Goal: Task Accomplishment & Management: Manage account settings

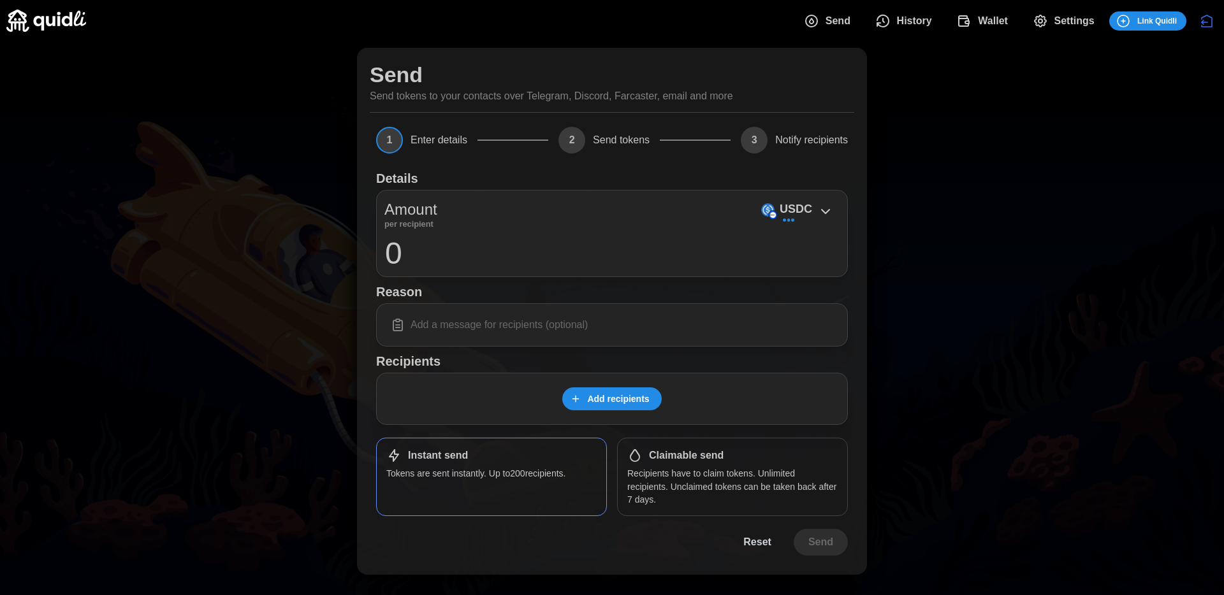
click at [906, 18] on span "History" at bounding box center [914, 20] width 35 height 25
click at [985, 8] on div "Send History Wallet Settings Link Quidli" at bounding box center [989, 21] width 393 height 27
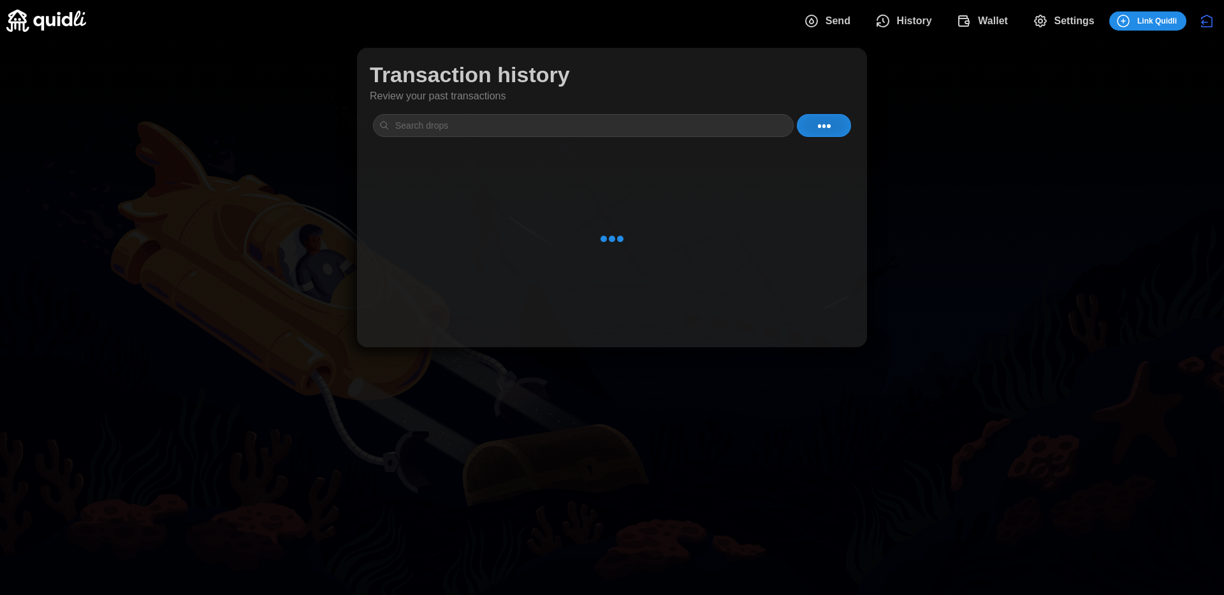
click at [982, 19] on span "Wallet" at bounding box center [993, 20] width 30 height 25
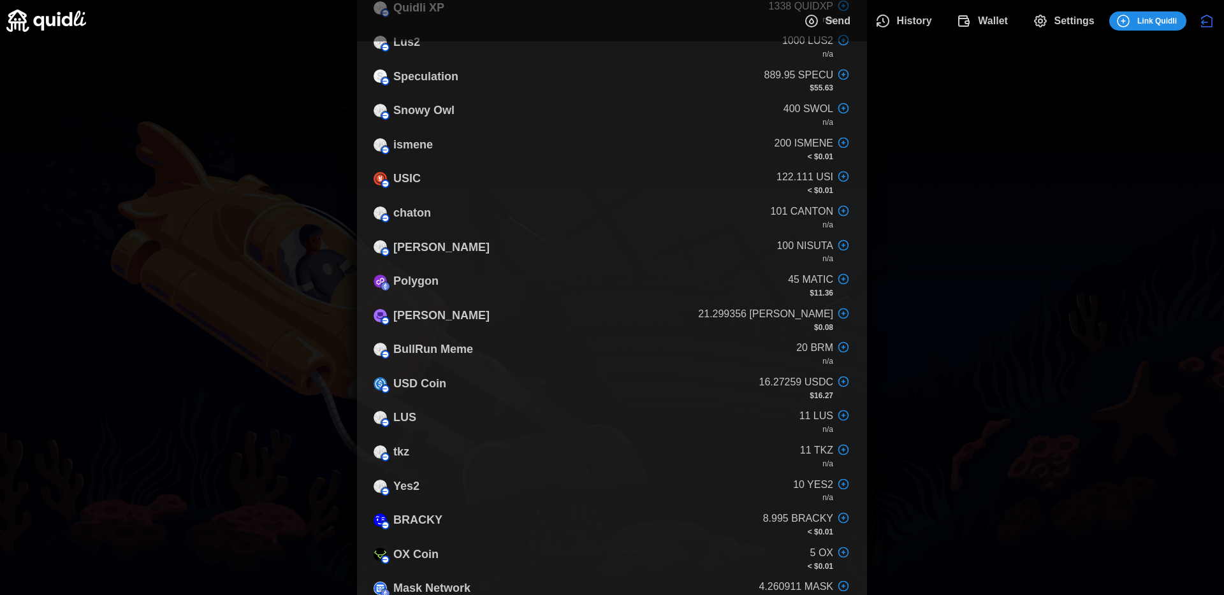
scroll to position [623, 0]
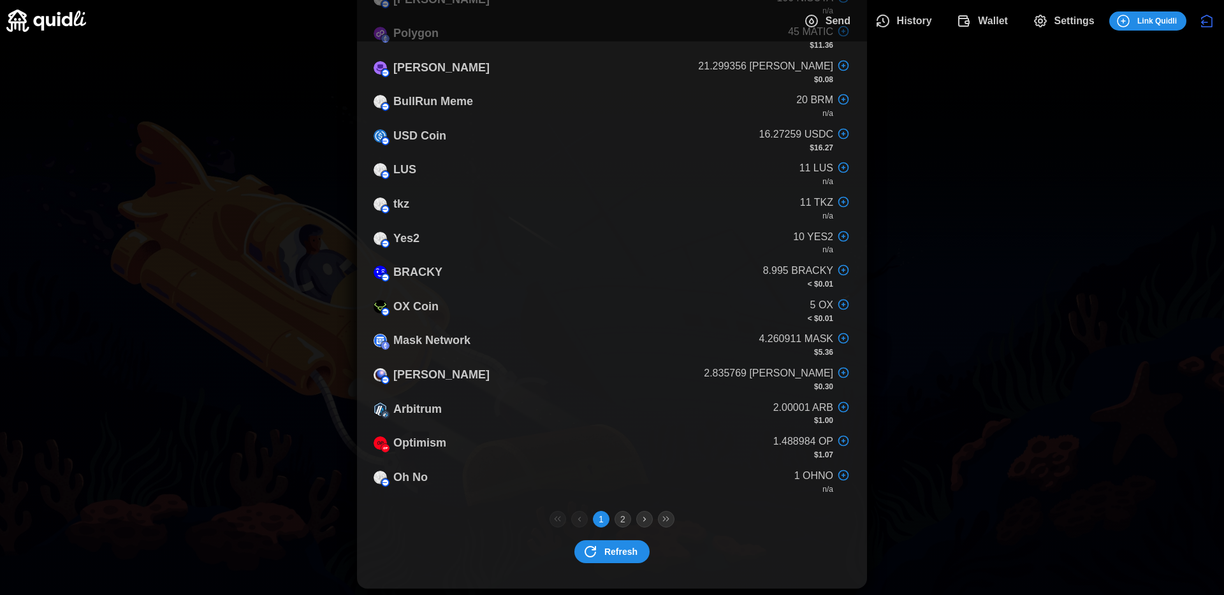
click at [627, 553] on span "Refresh" at bounding box center [620, 552] width 33 height 22
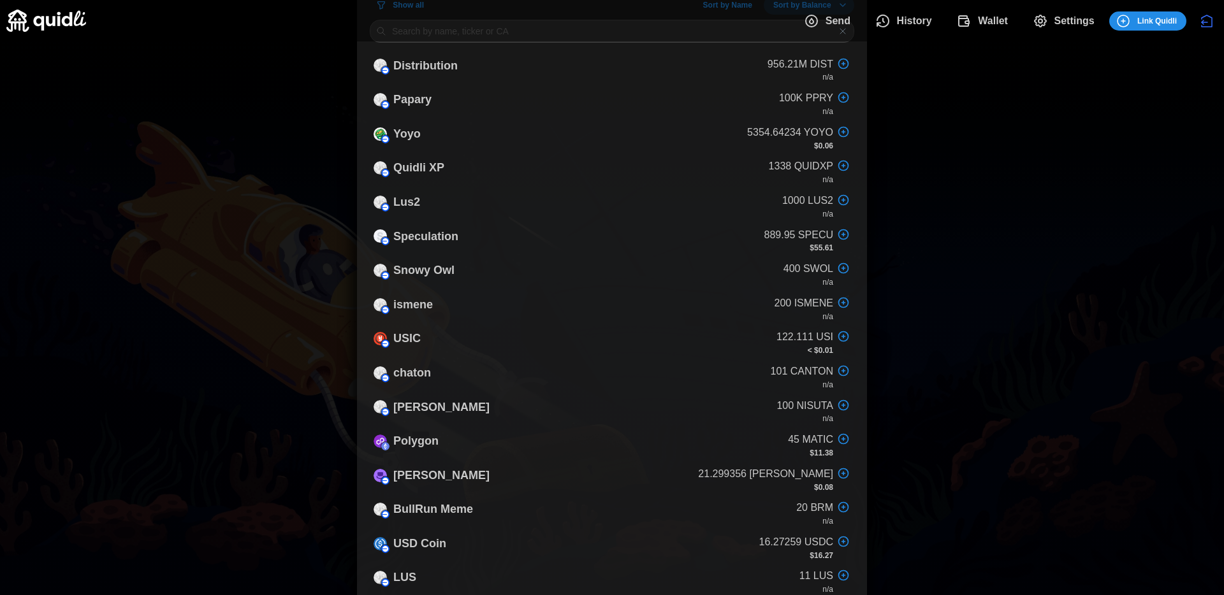
scroll to position [43, 0]
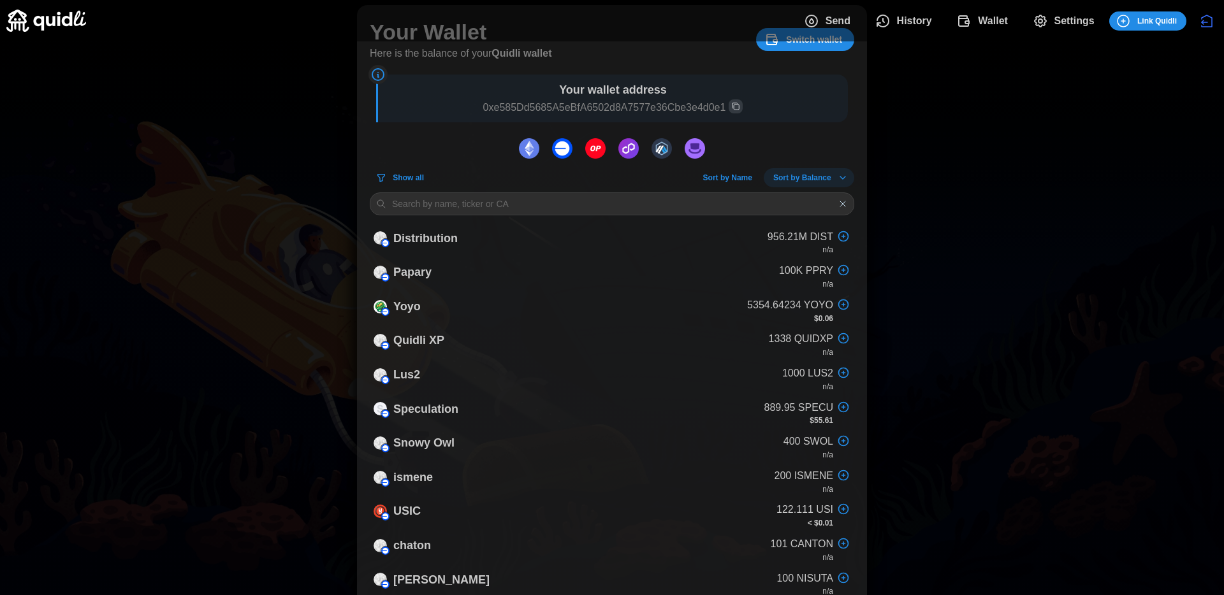
click at [779, 170] on span "Sort by Balance" at bounding box center [802, 178] width 58 height 18
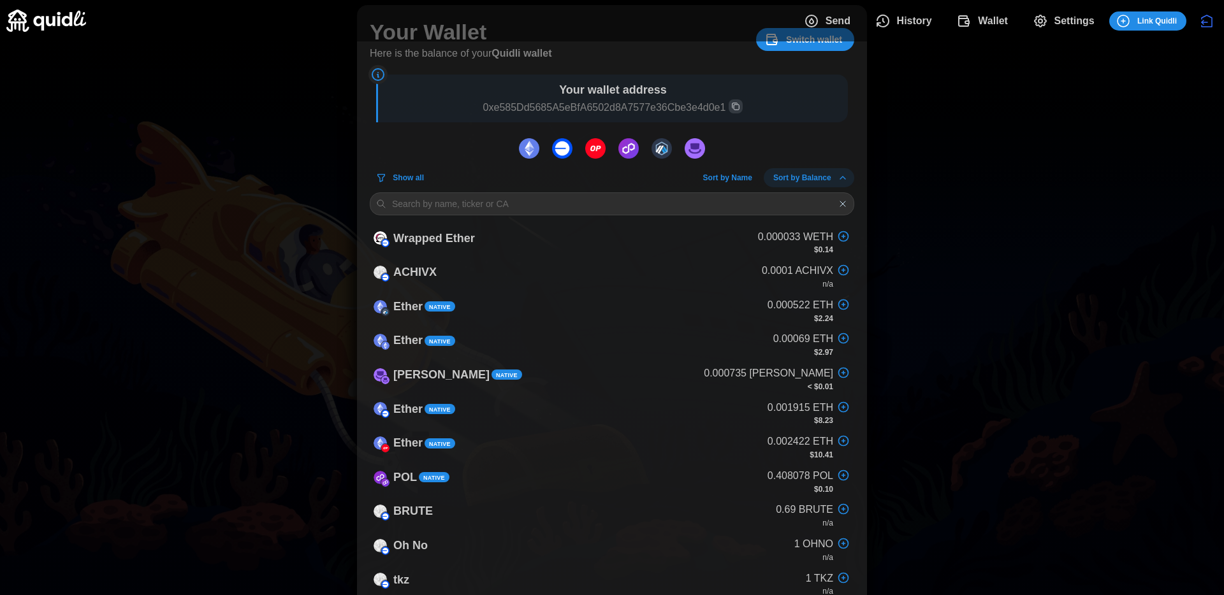
click at [779, 182] on span "Sort by Balance" at bounding box center [802, 178] width 58 height 18
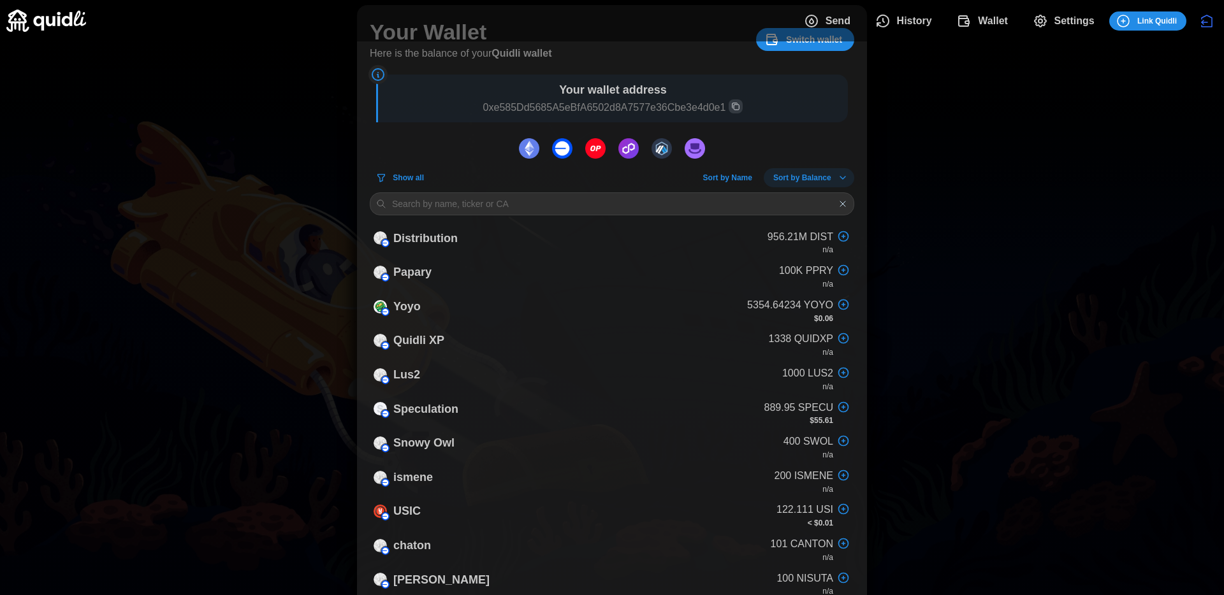
click at [779, 182] on span "Sort by Balance" at bounding box center [802, 178] width 58 height 18
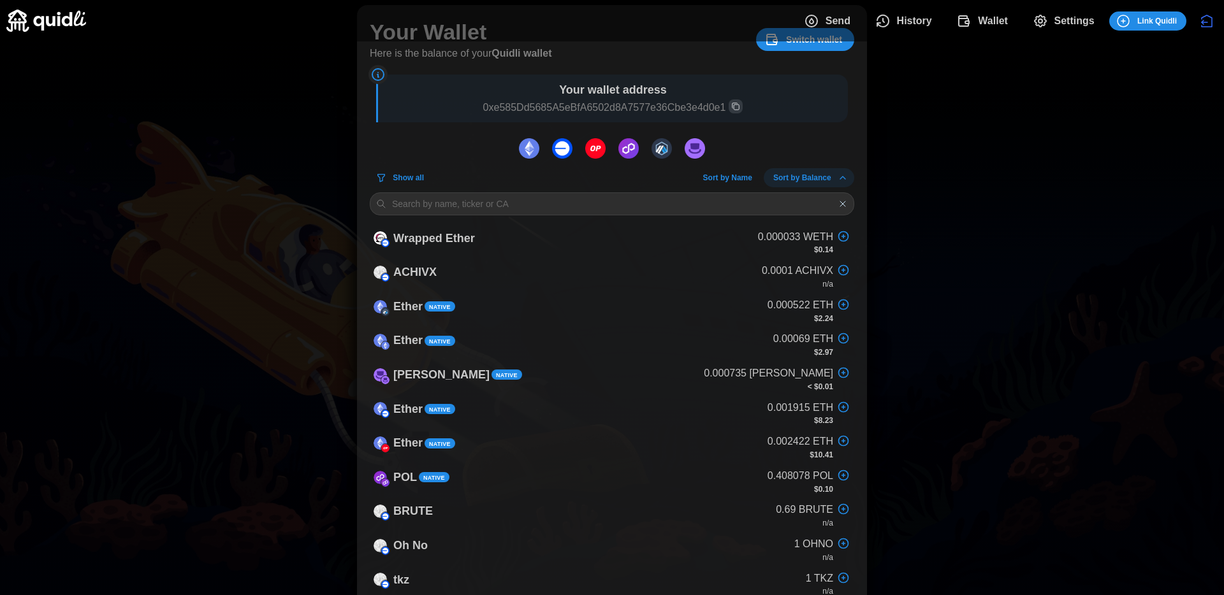
click at [779, 182] on span "Sort by Balance" at bounding box center [802, 178] width 58 height 18
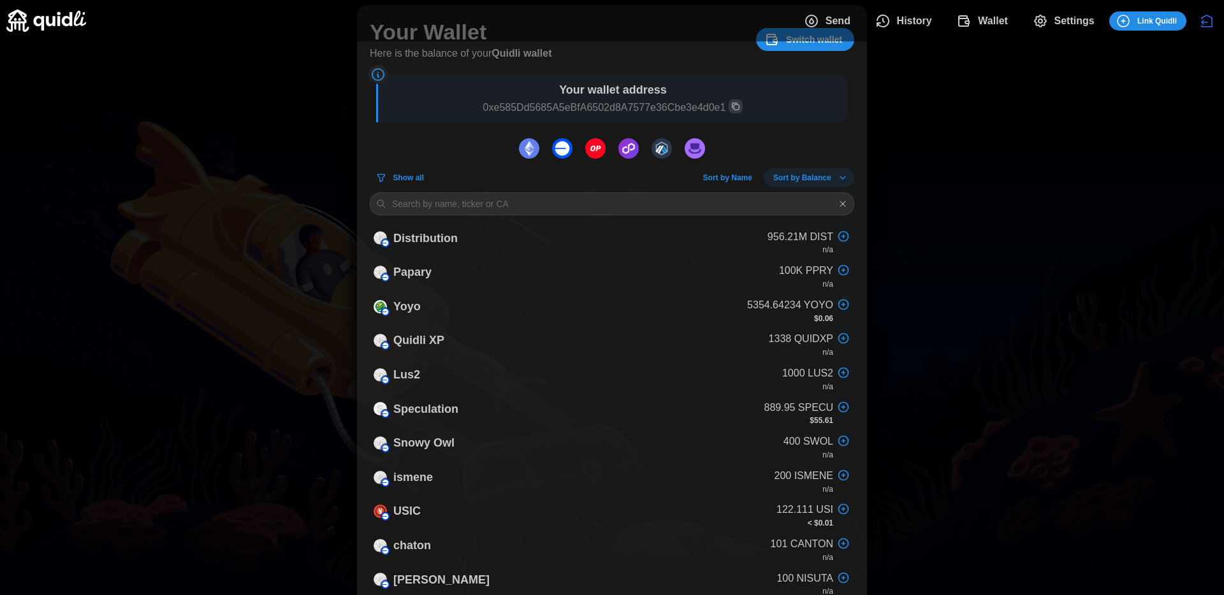
click at [785, 160] on div at bounding box center [612, 148] width 484 height 27
click at [790, 178] on span "Sort by Balance" at bounding box center [802, 178] width 58 height 18
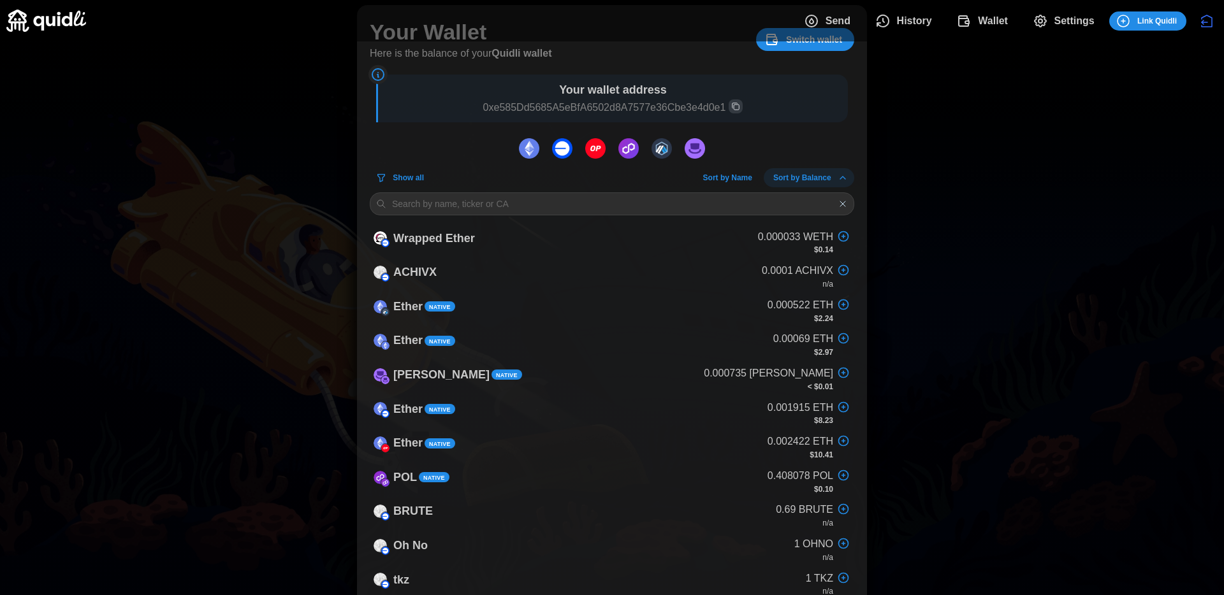
click at [841, 182] on icon "dots" at bounding box center [842, 178] width 10 height 10
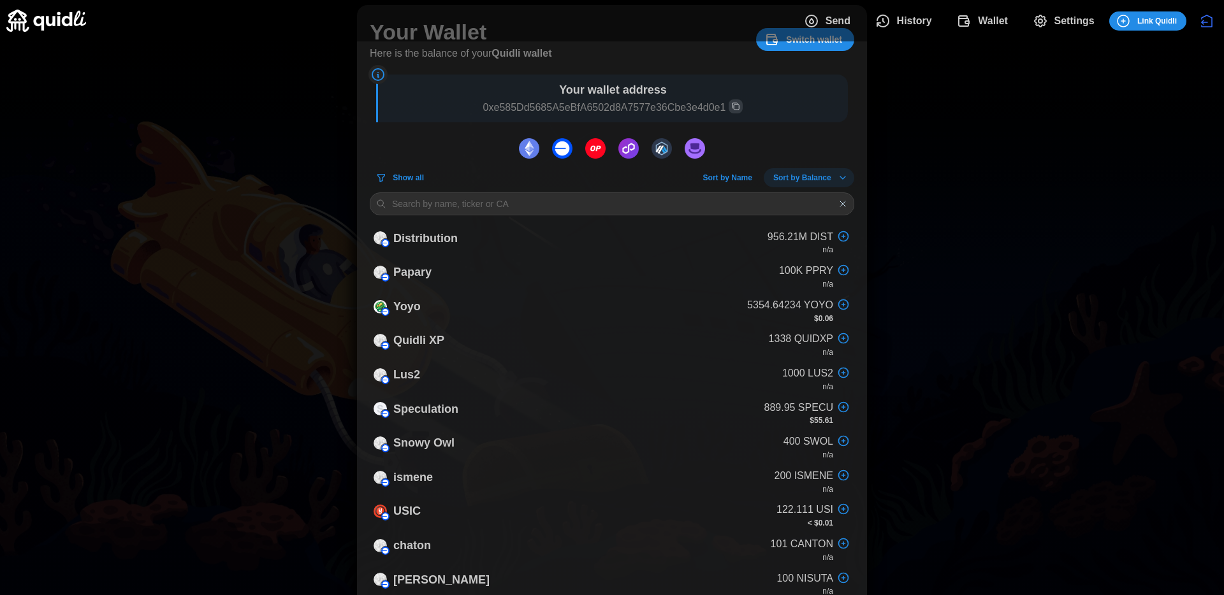
click at [742, 184] on span "Sort by Name" at bounding box center [727, 178] width 49 height 18
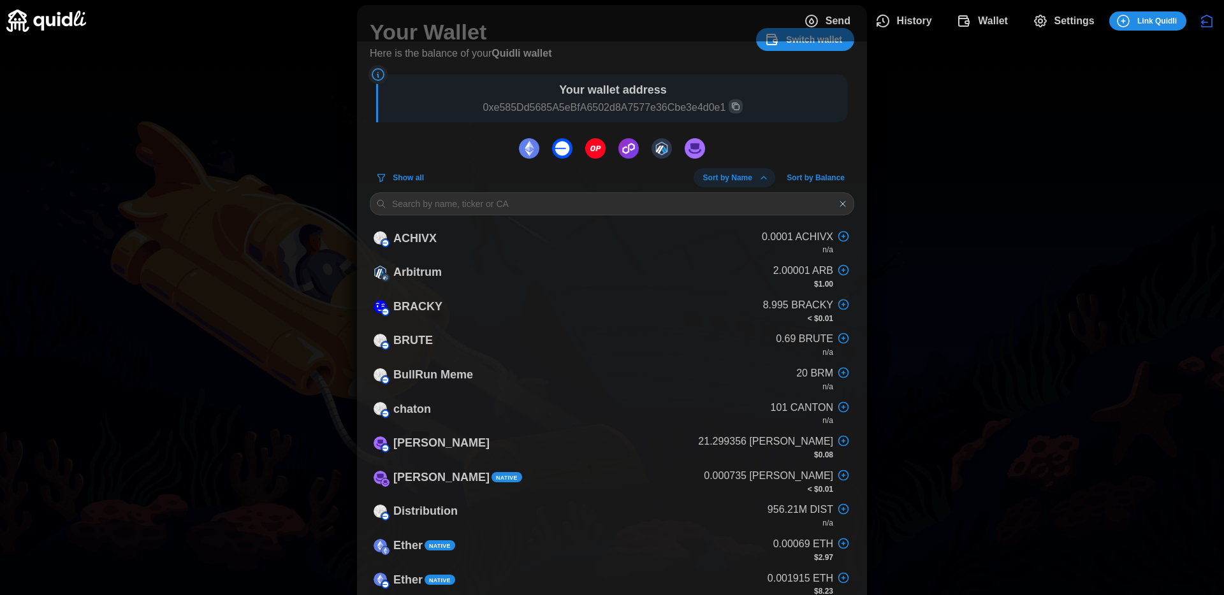
click at [742, 184] on span "Sort by Name" at bounding box center [727, 178] width 49 height 18
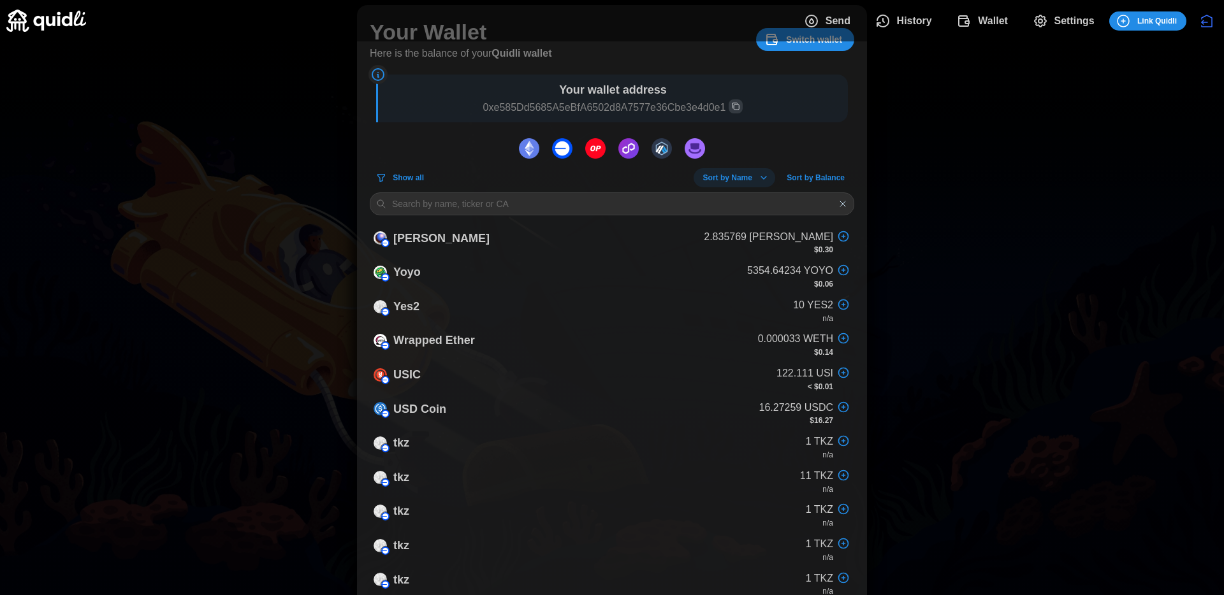
click at [800, 178] on span "Sort by Balance" at bounding box center [815, 178] width 58 height 18
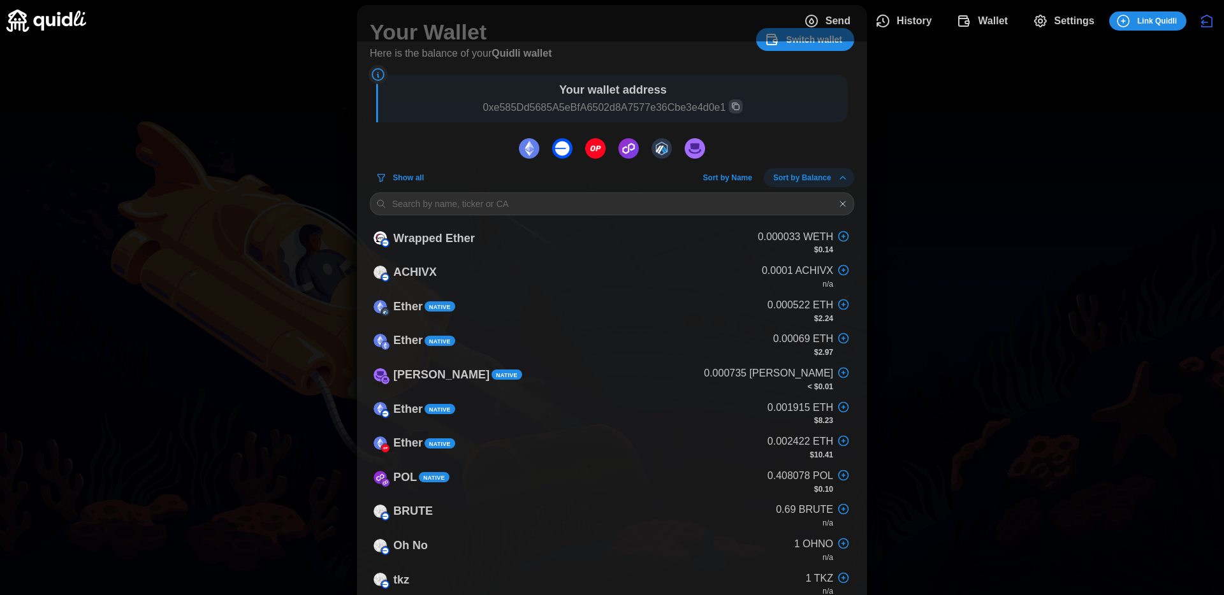
click at [416, 182] on span "Show all" at bounding box center [408, 178] width 31 height 18
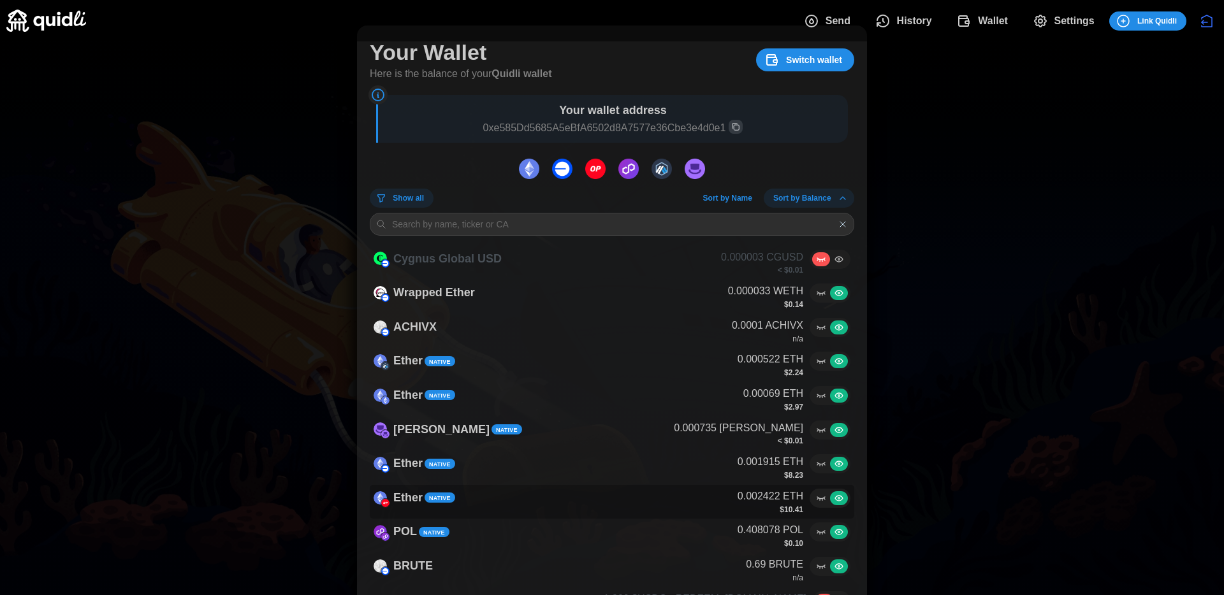
scroll to position [5, 0]
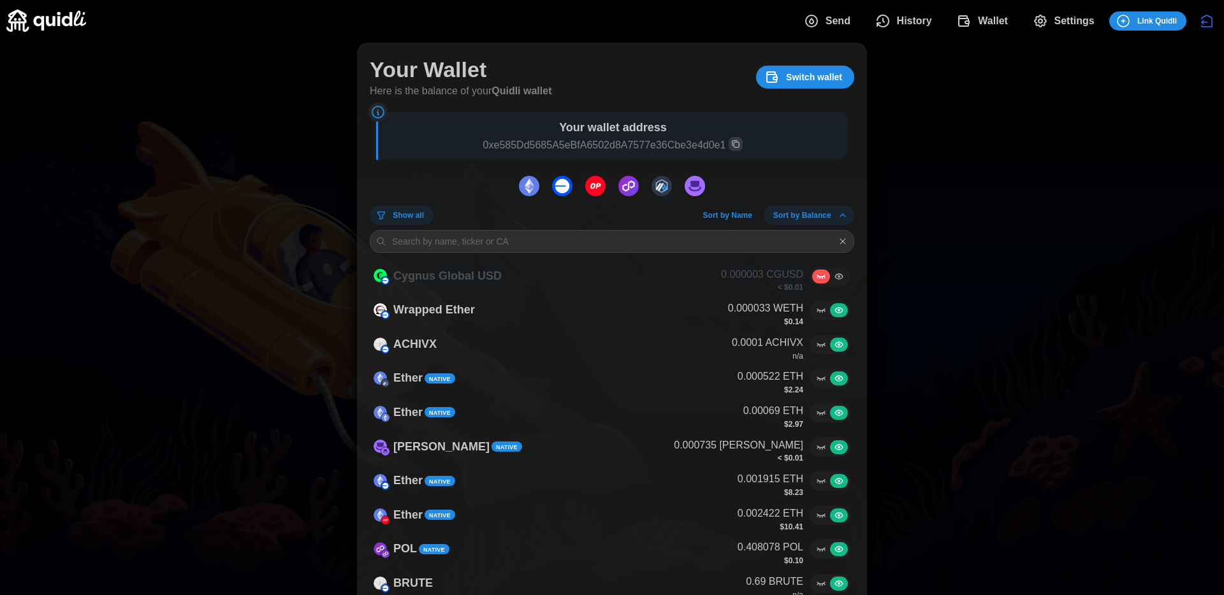
click at [414, 208] on span "Show all" at bounding box center [408, 215] width 31 height 18
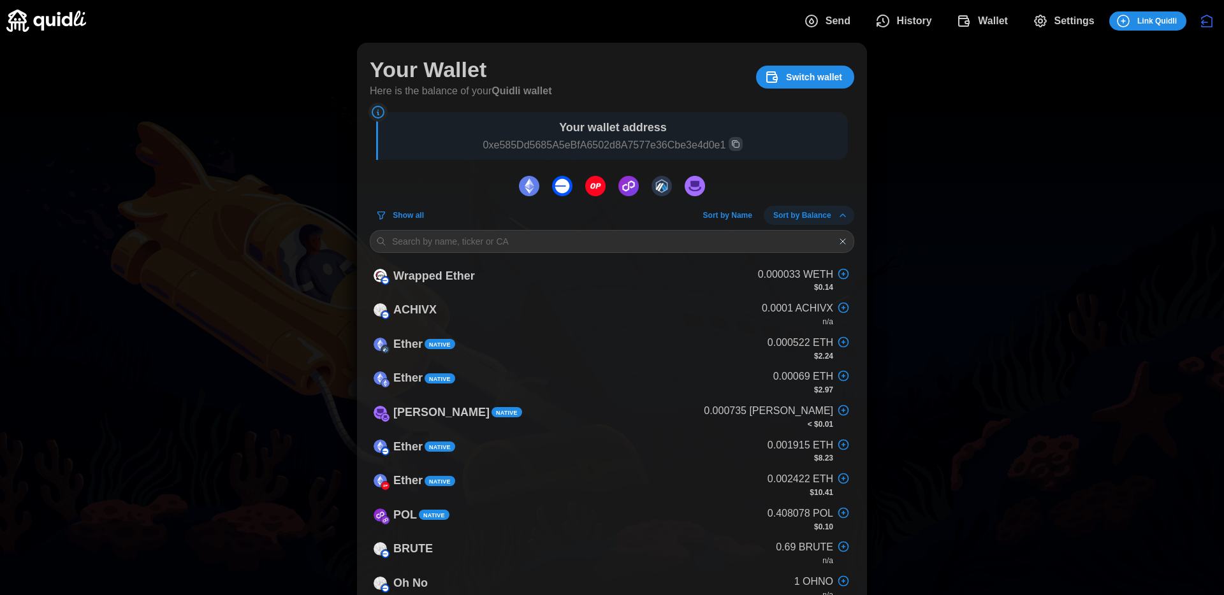
click at [410, 219] on span "Show all" at bounding box center [408, 215] width 31 height 18
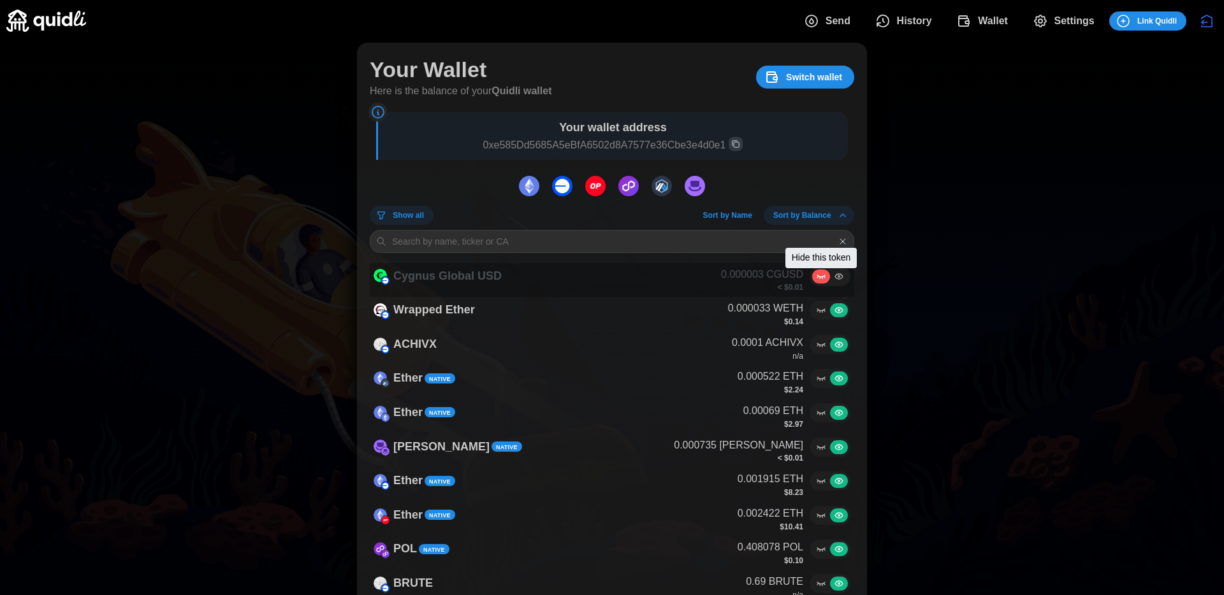
click at [825, 277] on icon at bounding box center [823, 277] width 1 height 2
click at [815, 271] on input "radio" at bounding box center [815, 271] width 0 height 0
click at [836, 279] on icon at bounding box center [839, 276] width 10 height 10
click at [833, 271] on input "radio" at bounding box center [833, 271] width 0 height 0
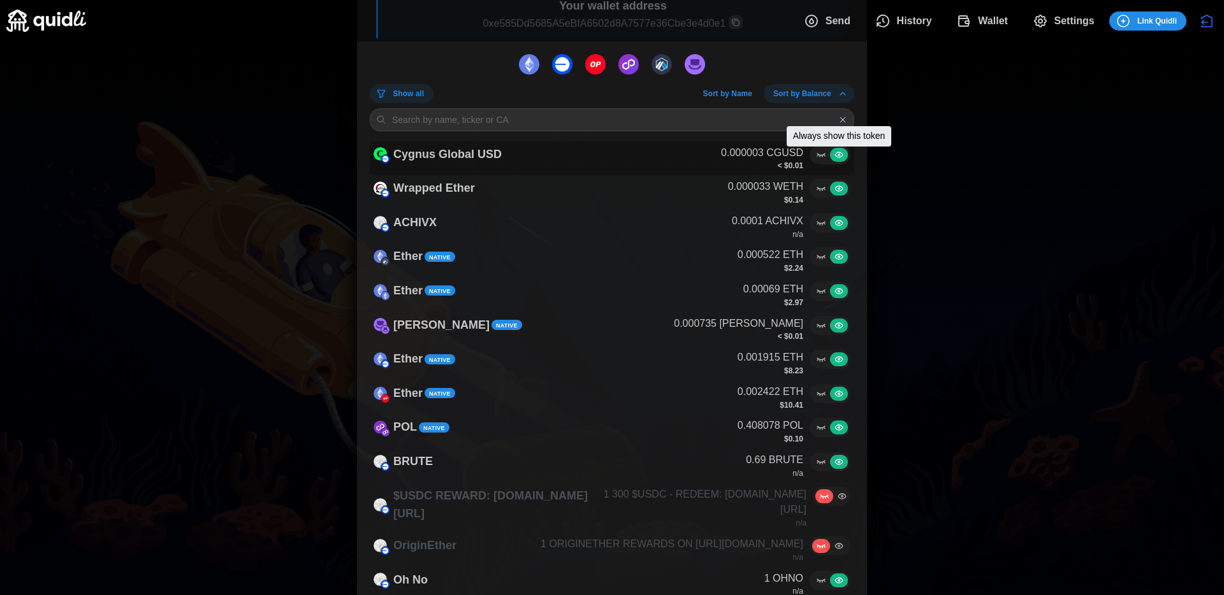
scroll to position [143, 0]
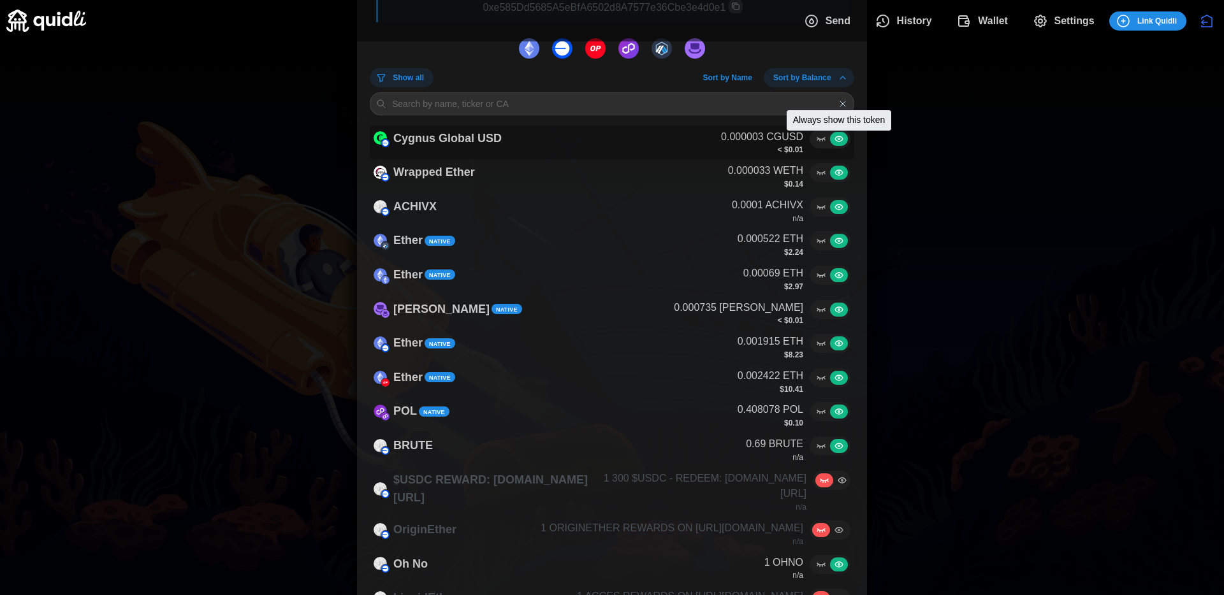
click at [836, 139] on icon at bounding box center [839, 139] width 10 height 10
click at [833, 134] on input "radio" at bounding box center [833, 134] width 0 height 0
click at [837, 140] on icon at bounding box center [839, 139] width 10 height 10
click at [833, 134] on input "radio" at bounding box center [833, 134] width 0 height 0
click at [827, 140] on label at bounding box center [821, 139] width 18 height 14
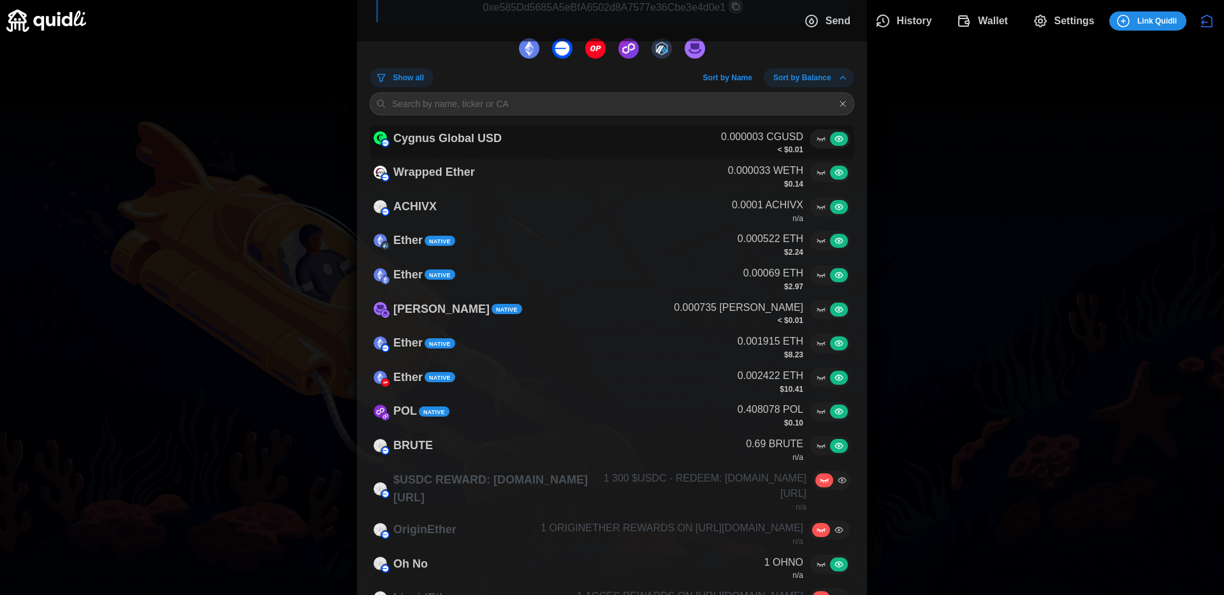
click at [815, 134] on input "radio" at bounding box center [815, 134] width 0 height 0
click at [817, 221] on div "0.0001 ACHIVX n/a" at bounding box center [791, 211] width 119 height 27
click at [820, 205] on icon at bounding box center [821, 207] width 10 height 10
click at [815, 202] on input "radio" at bounding box center [815, 202] width 0 height 0
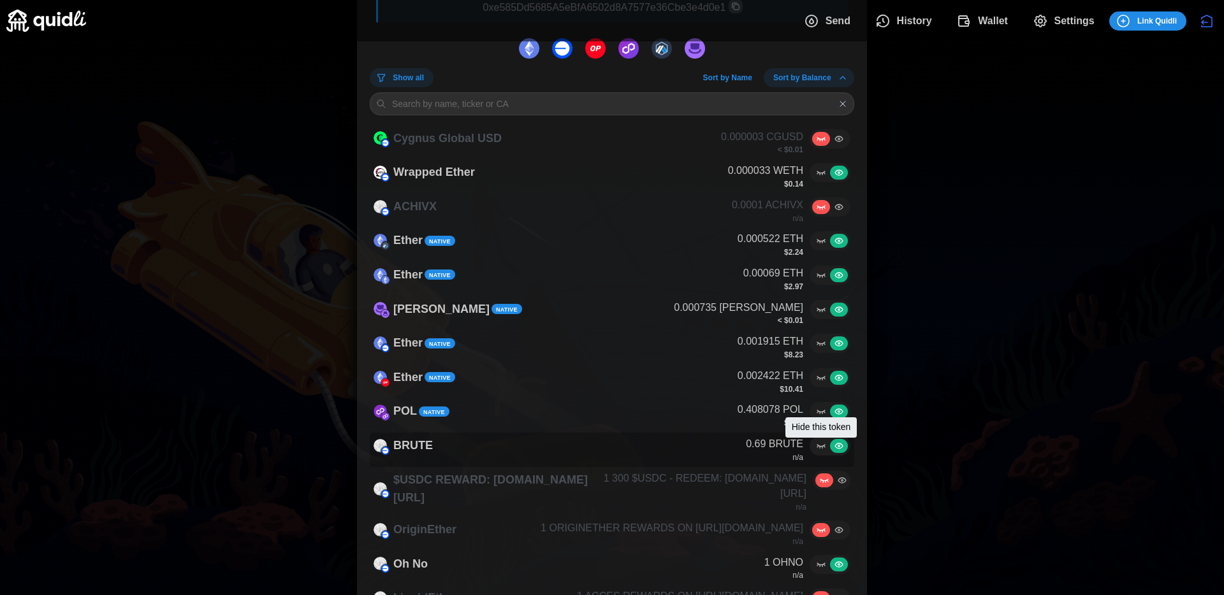
click at [817, 450] on icon at bounding box center [821, 446] width 10 height 10
click at [815, 441] on input "radio" at bounding box center [815, 441] width 0 height 0
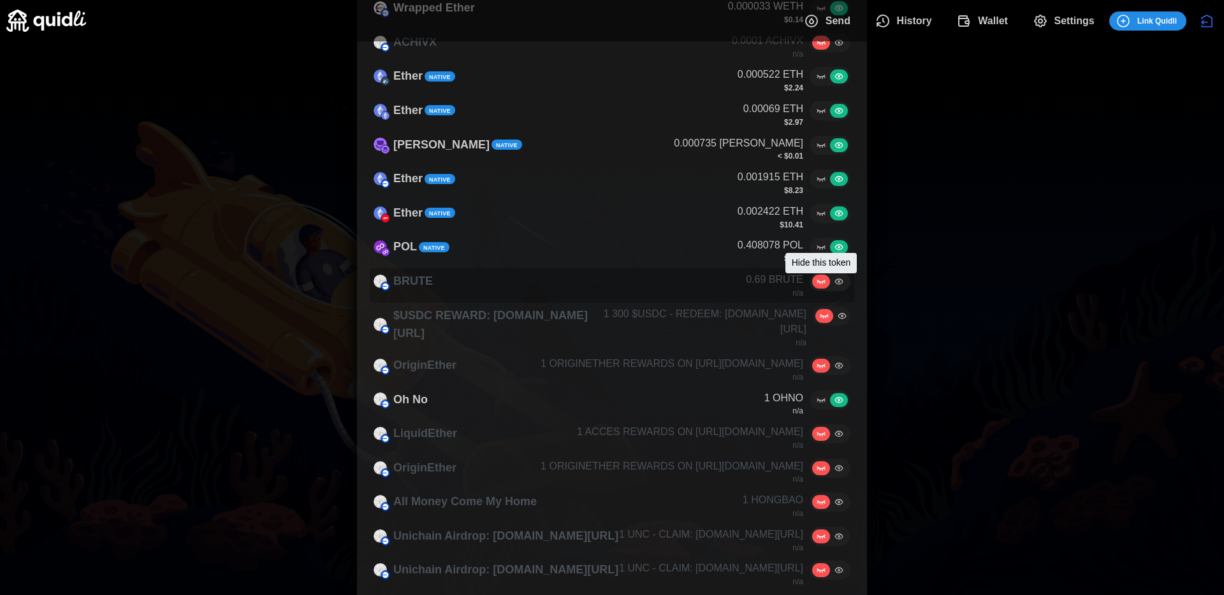
scroll to position [310, 0]
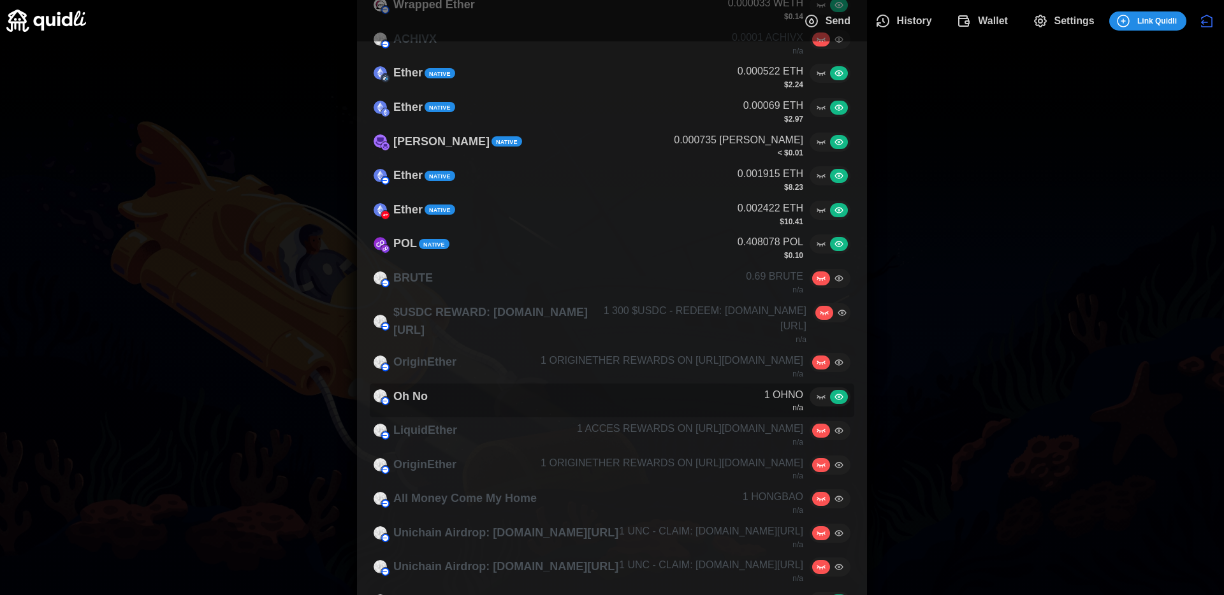
click at [818, 390] on label at bounding box center [821, 397] width 18 height 14
click at [815, 392] on input "radio" at bounding box center [815, 392] width 0 height 0
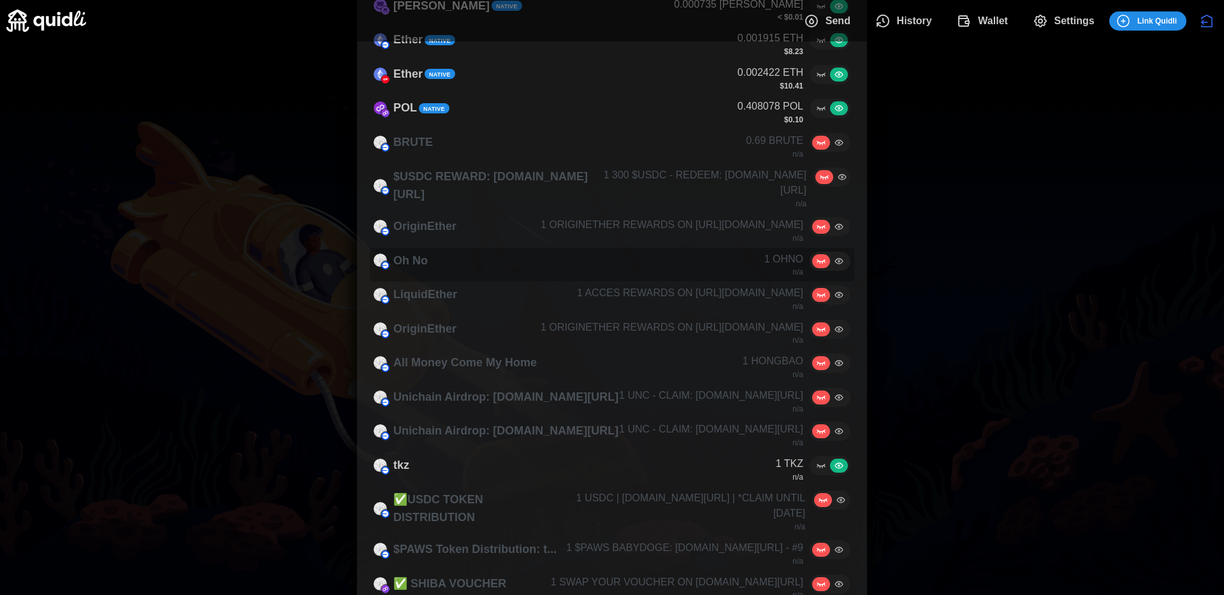
scroll to position [465, 0]
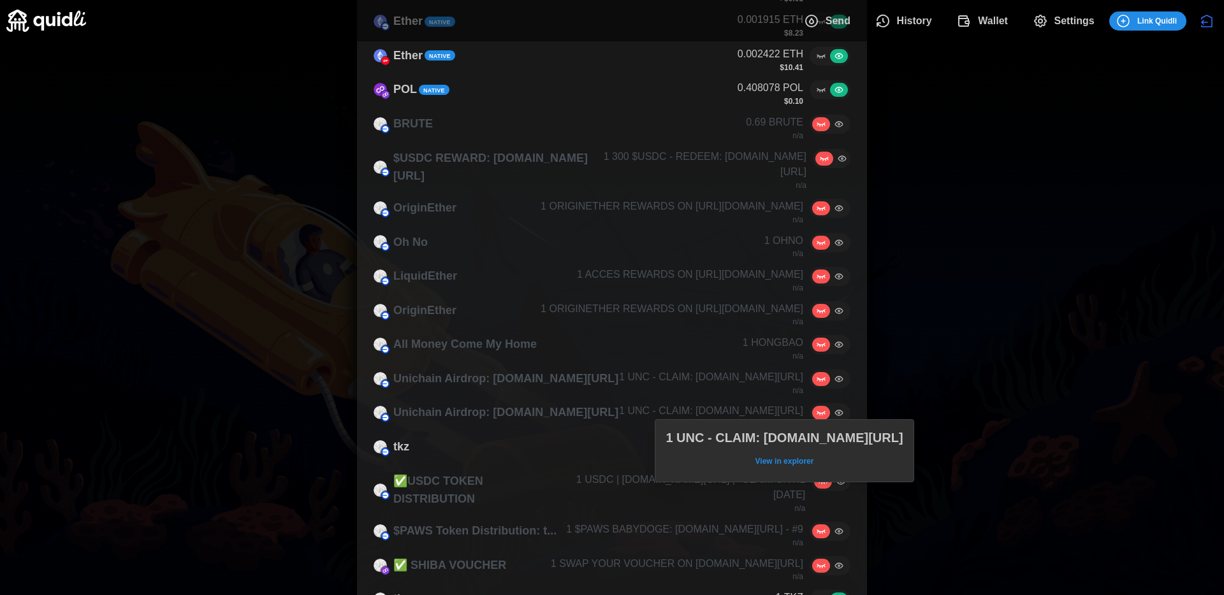
click at [820, 431] on div "1 UNC - CLAIM: [DOMAIN_NAME][URL] View in explorer" at bounding box center [784, 450] width 259 height 63
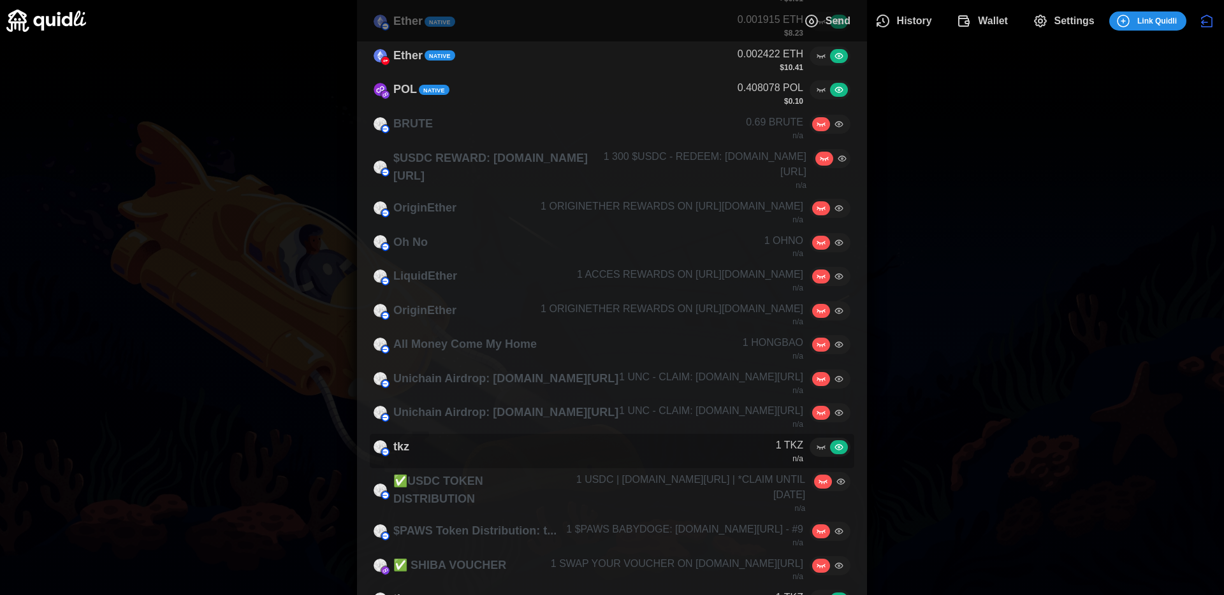
click at [827, 440] on label at bounding box center [821, 447] width 18 height 14
click at [815, 442] on input "radio" at bounding box center [815, 442] width 0 height 0
click at [827, 440] on label at bounding box center [821, 447] width 18 height 14
click at [815, 442] on input "radio" at bounding box center [815, 442] width 0 height 0
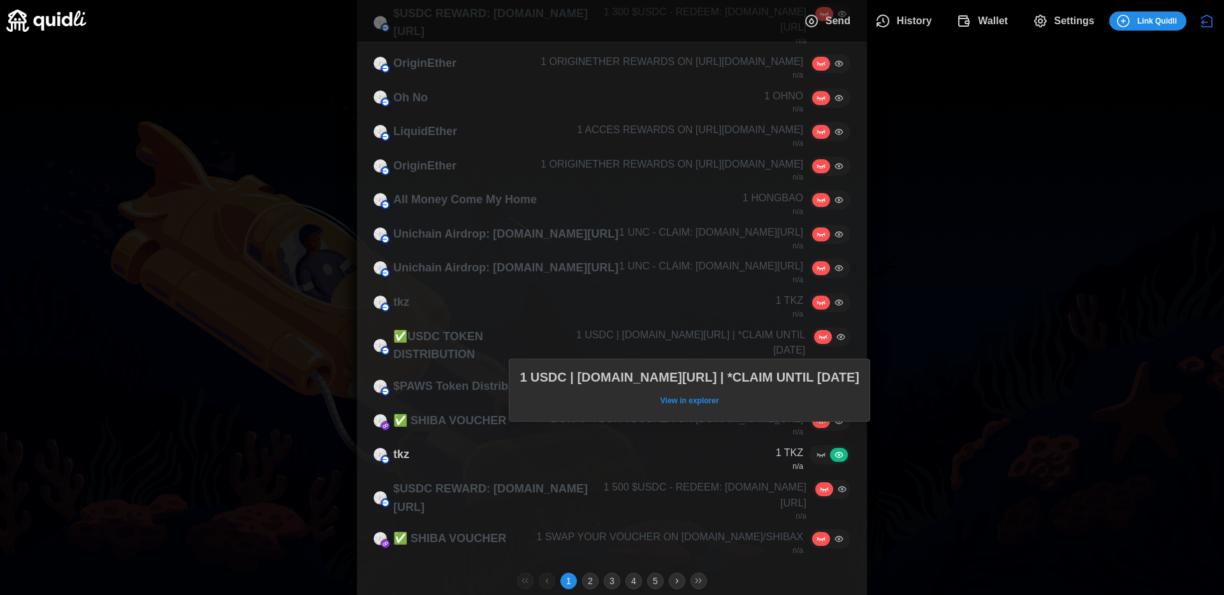
scroll to position [639, 0]
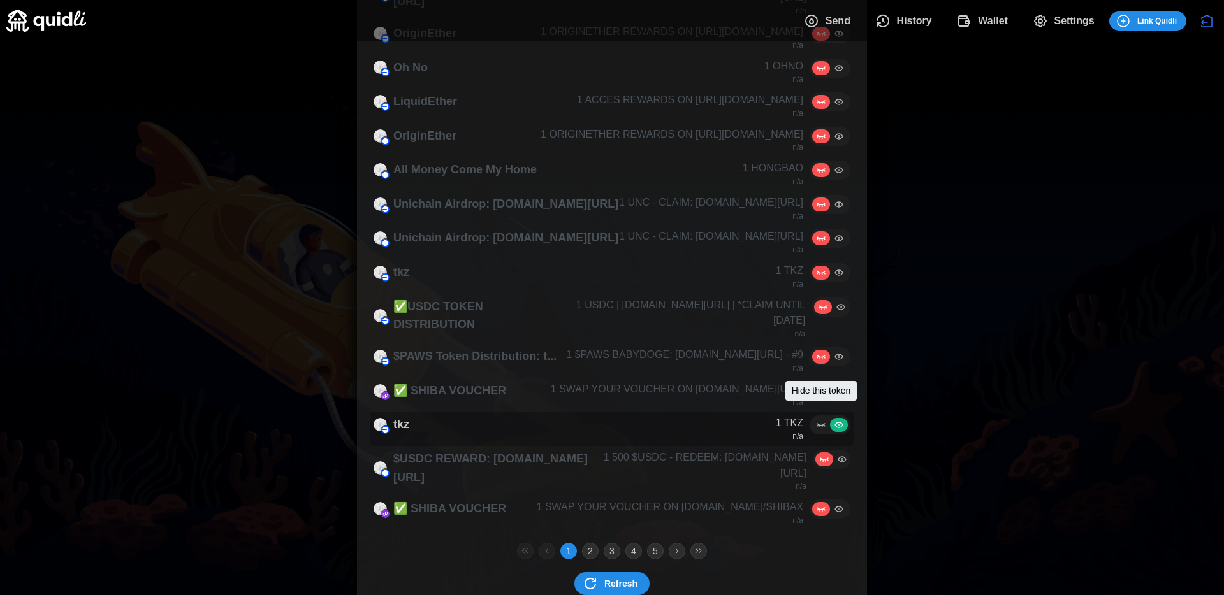
click at [820, 426] on icon at bounding box center [820, 427] width 0 height 2
click at [815, 420] on input "radio" at bounding box center [815, 420] width 0 height 0
click at [591, 543] on button "2" at bounding box center [590, 551] width 17 height 17
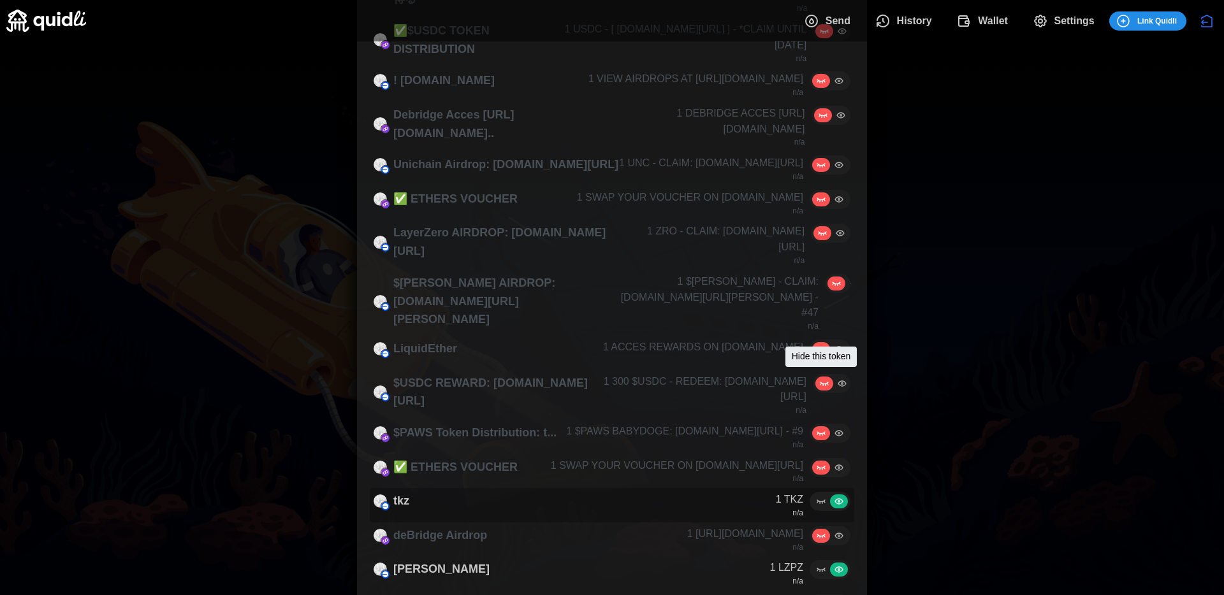
click at [821, 496] on icon at bounding box center [821, 501] width 10 height 10
click at [815, 496] on input "radio" at bounding box center [815, 496] width 0 height 0
click at [819, 565] on icon at bounding box center [821, 570] width 10 height 10
click at [815, 565] on input "radio" at bounding box center [815, 565] width 0 height 0
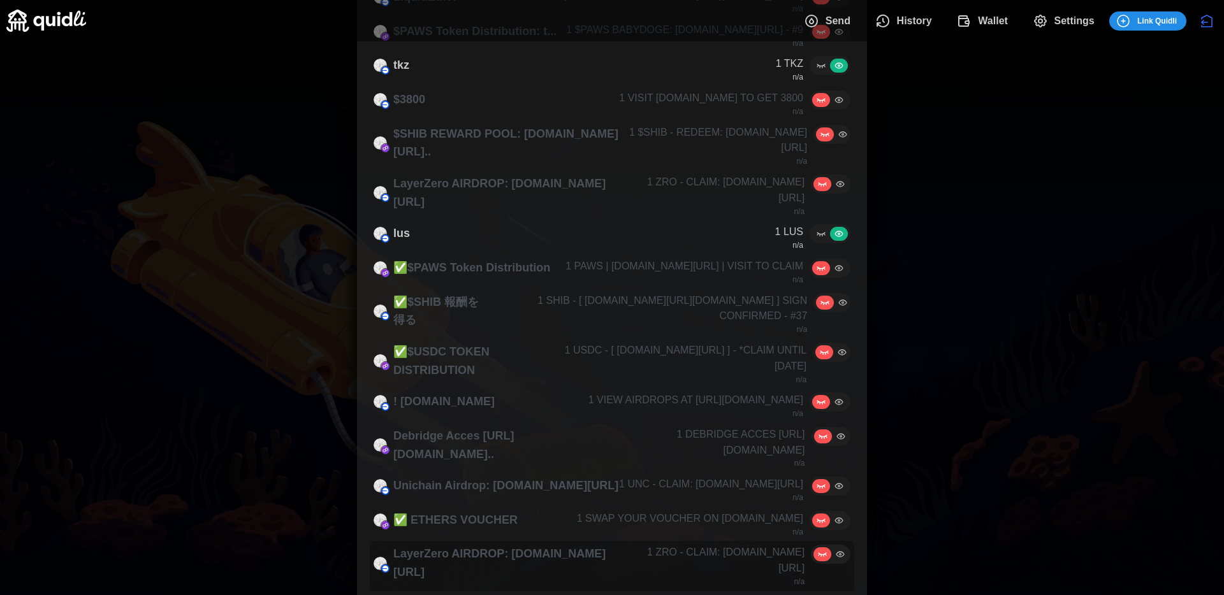
scroll to position [317, 0]
click at [822, 236] on icon at bounding box center [822, 237] width 0 height 2
click at [815, 230] on input "radio" at bounding box center [815, 230] width 0 height 0
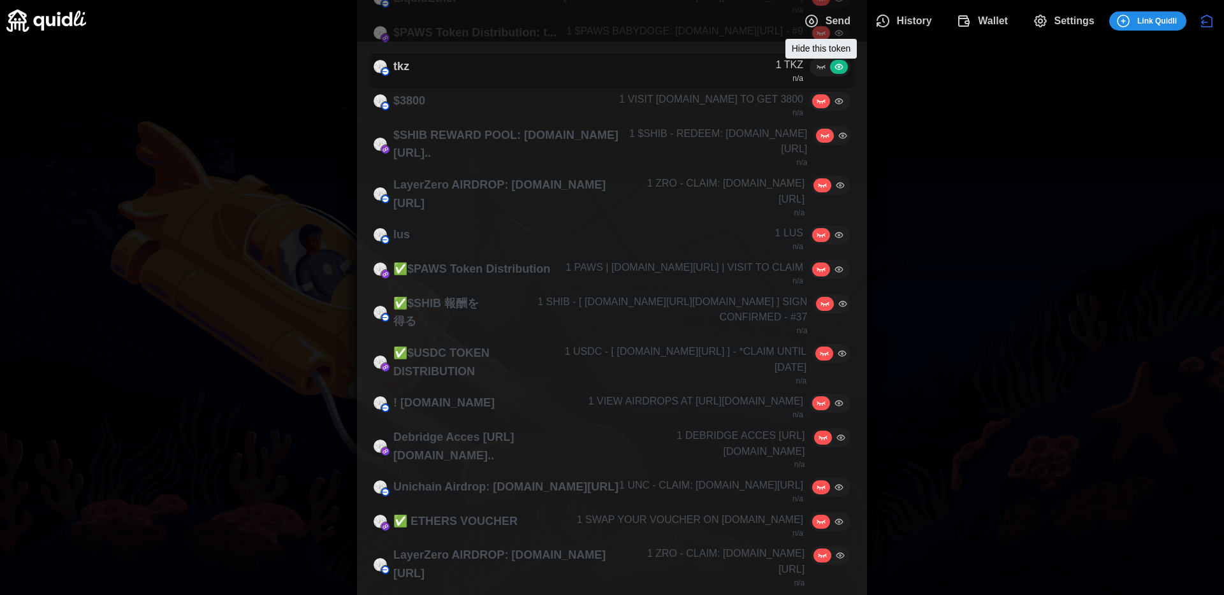
click at [822, 68] on icon at bounding box center [822, 69] width 0 height 2
click at [815, 62] on input "radio" at bounding box center [815, 62] width 0 height 0
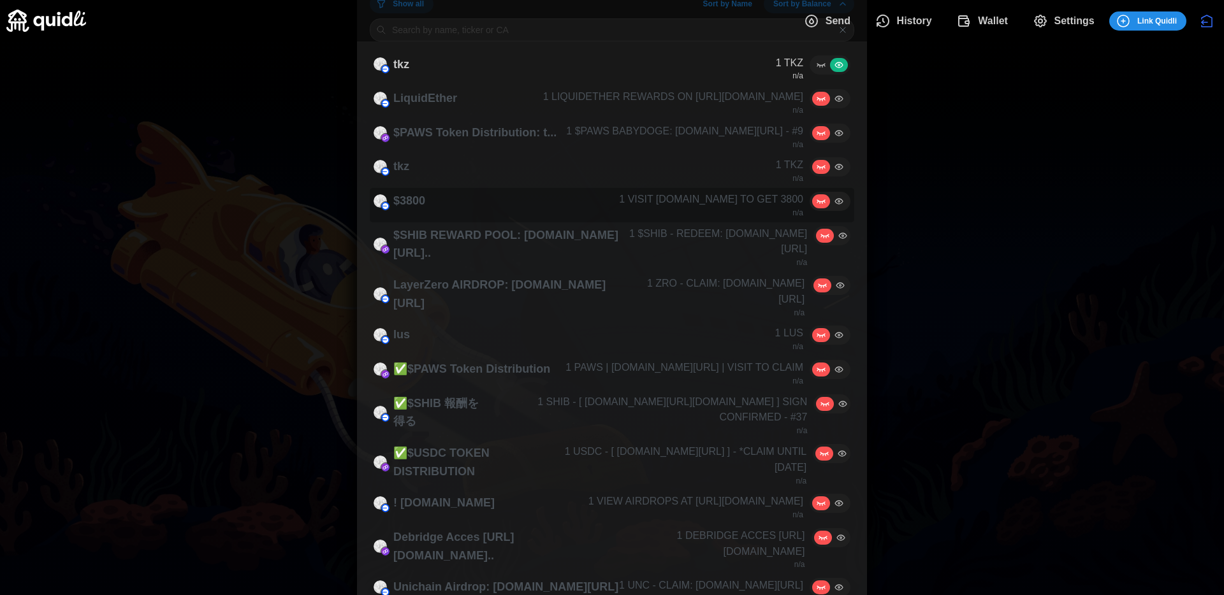
scroll to position [184, 0]
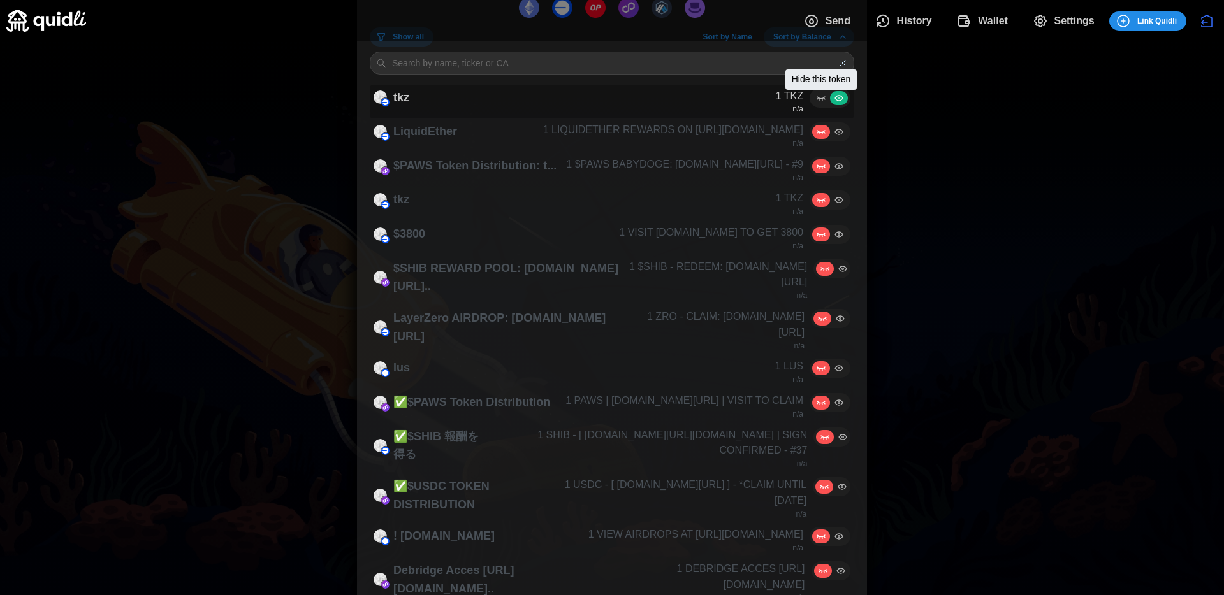
click at [822, 101] on icon at bounding box center [821, 98] width 10 height 10
click at [815, 93] on input "radio" at bounding box center [815, 93] width 0 height 0
click at [737, 34] on div "Send History Wallet Settings Link Quidli" at bounding box center [611, 20] width 1211 height 41
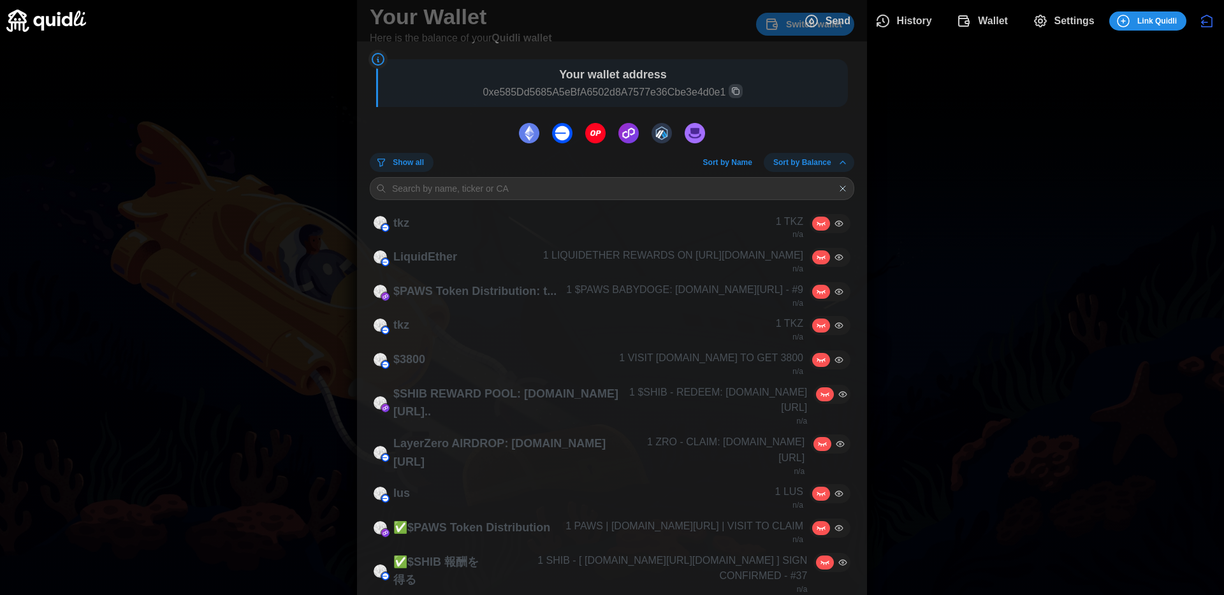
scroll to position [38, 0]
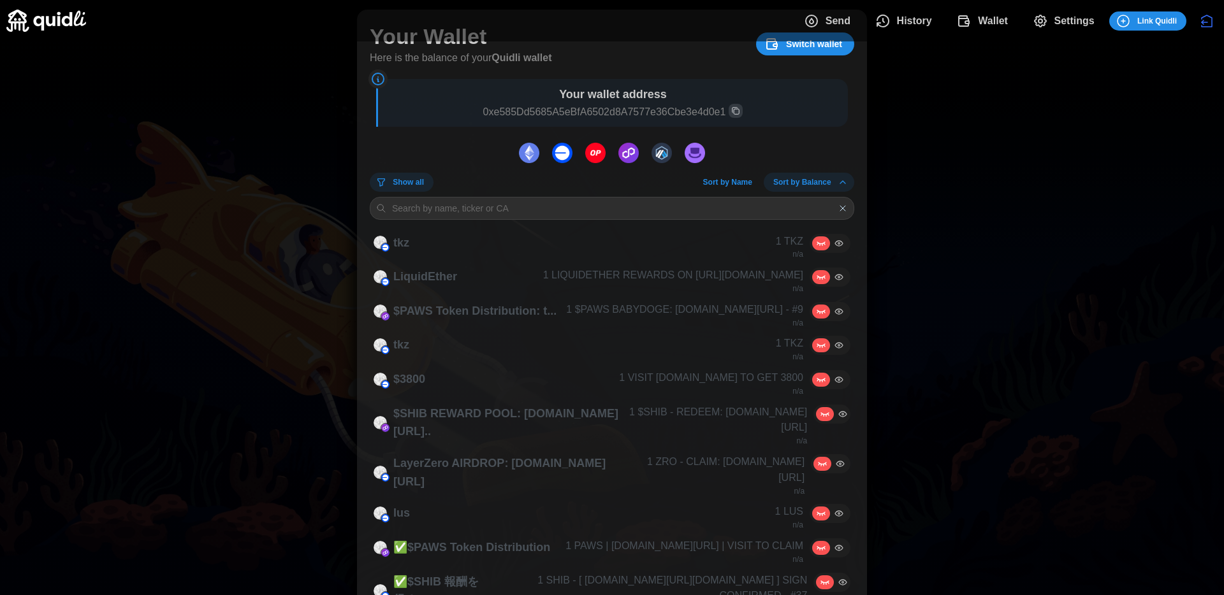
click at [734, 180] on span "Sort by Name" at bounding box center [727, 182] width 49 height 18
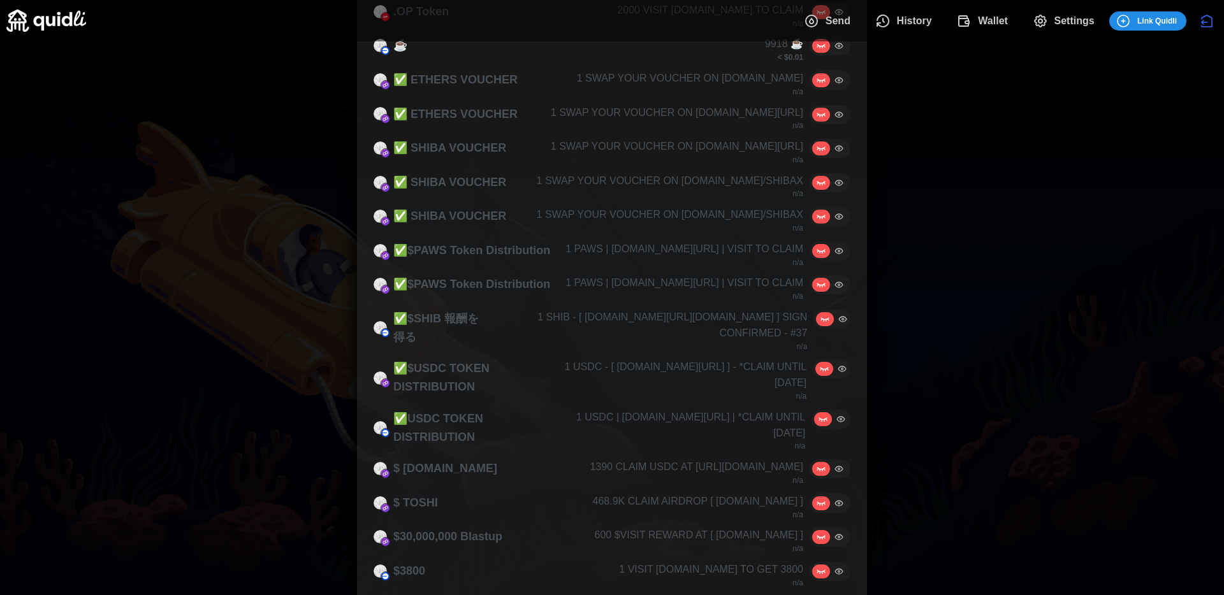
scroll to position [655, 0]
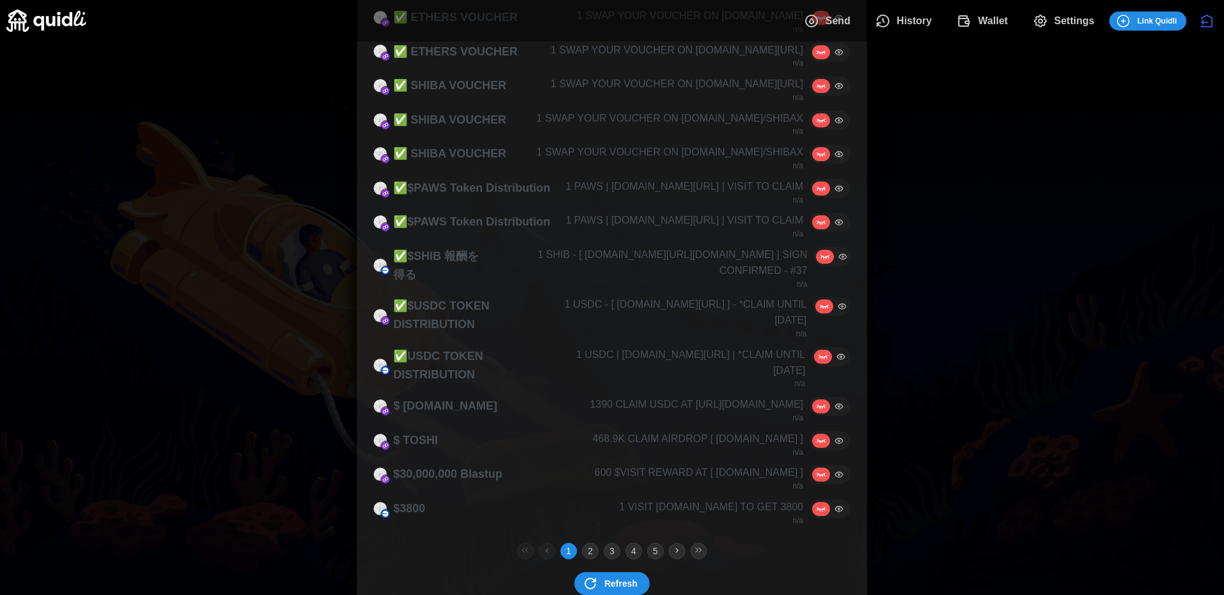
click at [589, 543] on button "2" at bounding box center [590, 551] width 17 height 17
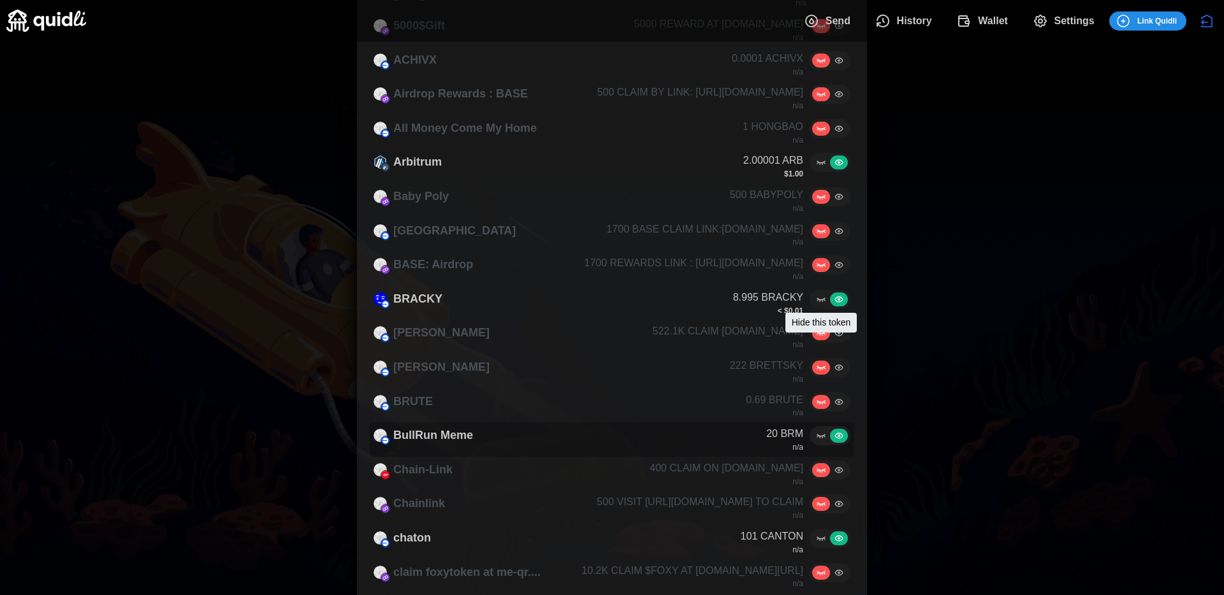
click at [821, 431] on icon at bounding box center [821, 436] width 10 height 10
click at [815, 431] on input "radio" at bounding box center [815, 431] width 0 height 0
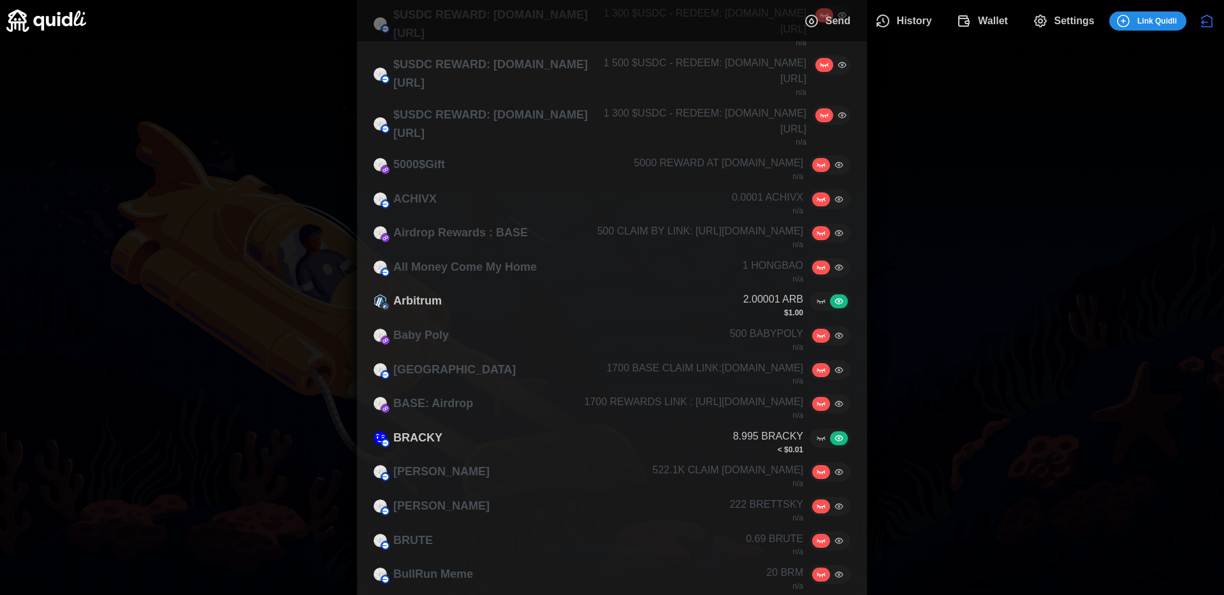
scroll to position [468, 0]
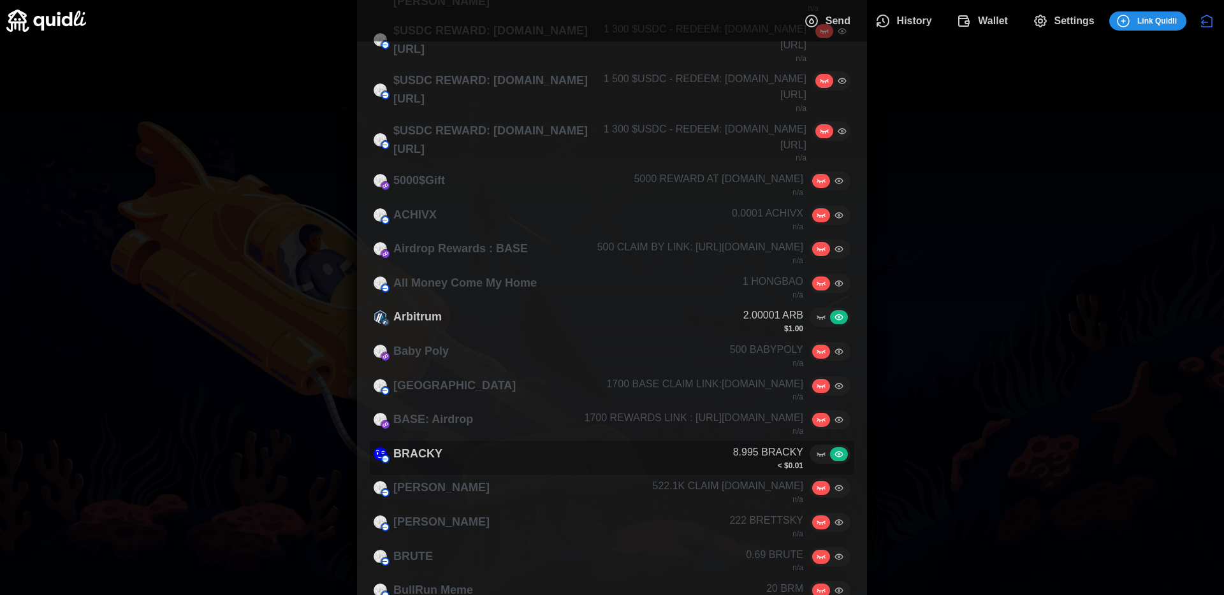
click at [821, 445] on div at bounding box center [829, 454] width 41 height 19
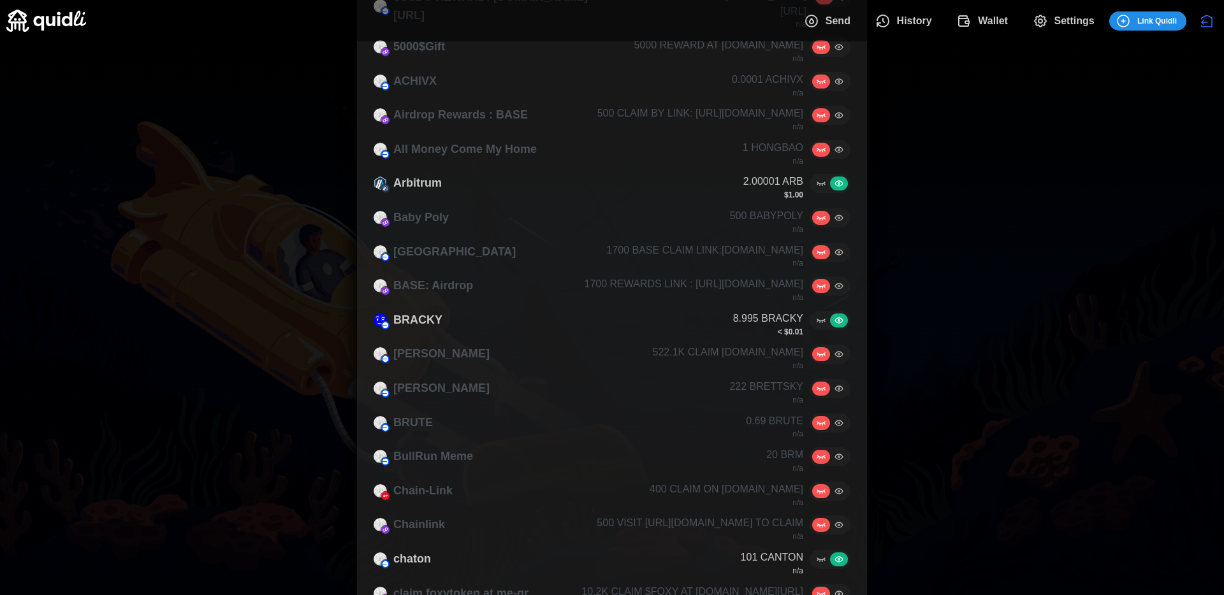
scroll to position [623, 0]
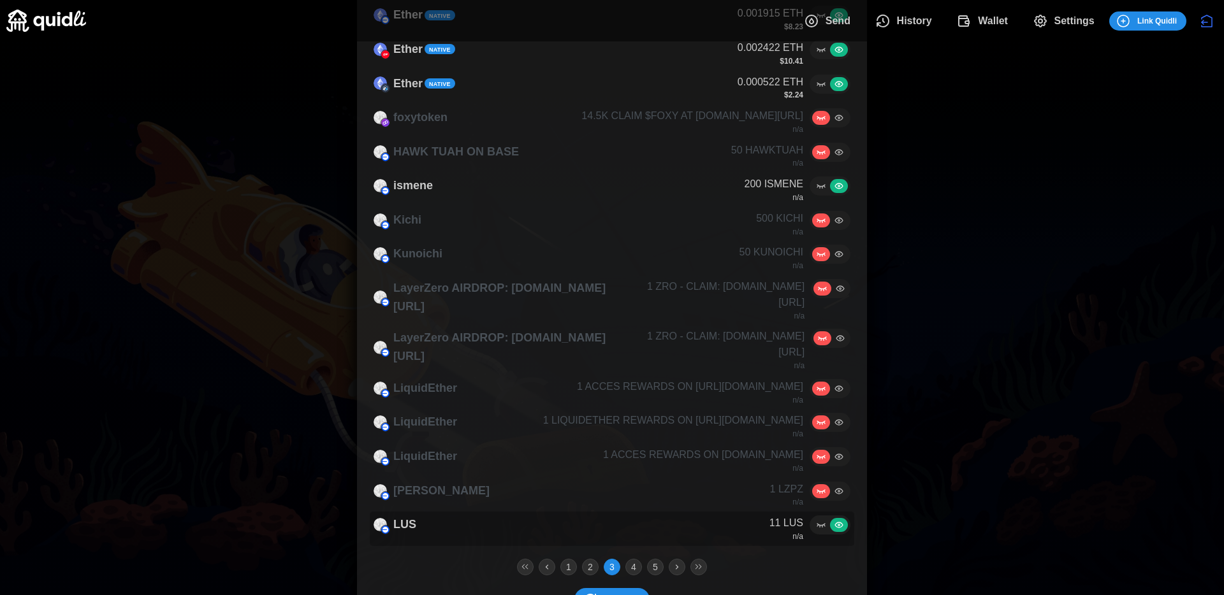
click at [813, 518] on label at bounding box center [821, 525] width 18 height 14
click at [815, 520] on input "radio" at bounding box center [815, 520] width 0 height 0
click at [633, 559] on button "4" at bounding box center [633, 567] width 17 height 17
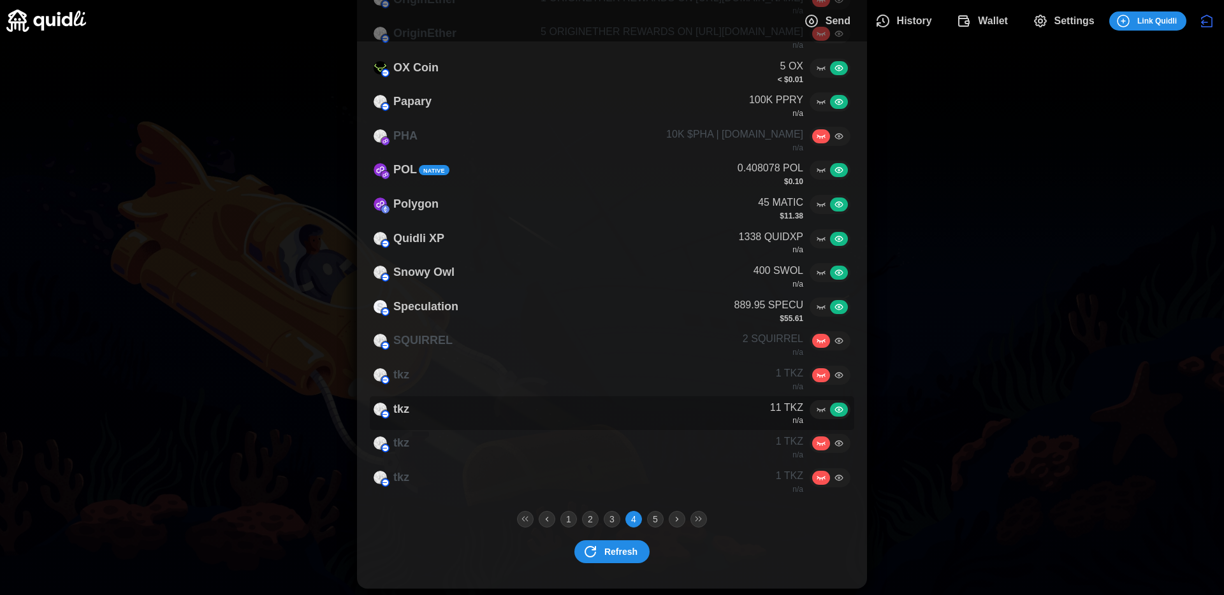
click at [809, 410] on div at bounding box center [829, 409] width 41 height 19
click at [816, 410] on icon at bounding box center [821, 410] width 10 height 10
click at [815, 405] on input "radio" at bounding box center [815, 405] width 0 height 0
click at [816, 302] on icon at bounding box center [821, 307] width 10 height 10
click at [815, 302] on input "radio" at bounding box center [815, 302] width 0 height 0
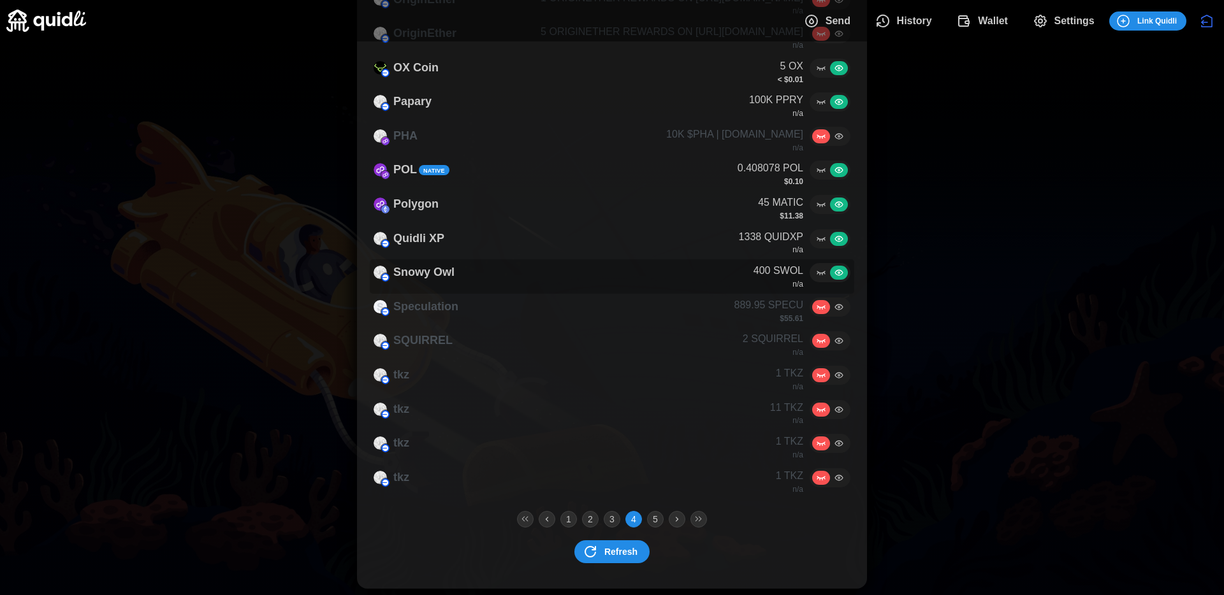
click at [824, 278] on icon at bounding box center [821, 273] width 10 height 10
click at [815, 268] on input "radio" at bounding box center [815, 268] width 0 height 0
drag, startPoint x: 815, startPoint y: 248, endPoint x: 817, endPoint y: 277, distance: 29.4
click at [817, 277] on tbody "lus 1 LUS n/a Lus2 1000 LUS2 n/a Mask Network 4.260911 MASK $5.37 MATIC 14.5K B…" at bounding box center [612, 72] width 484 height 854
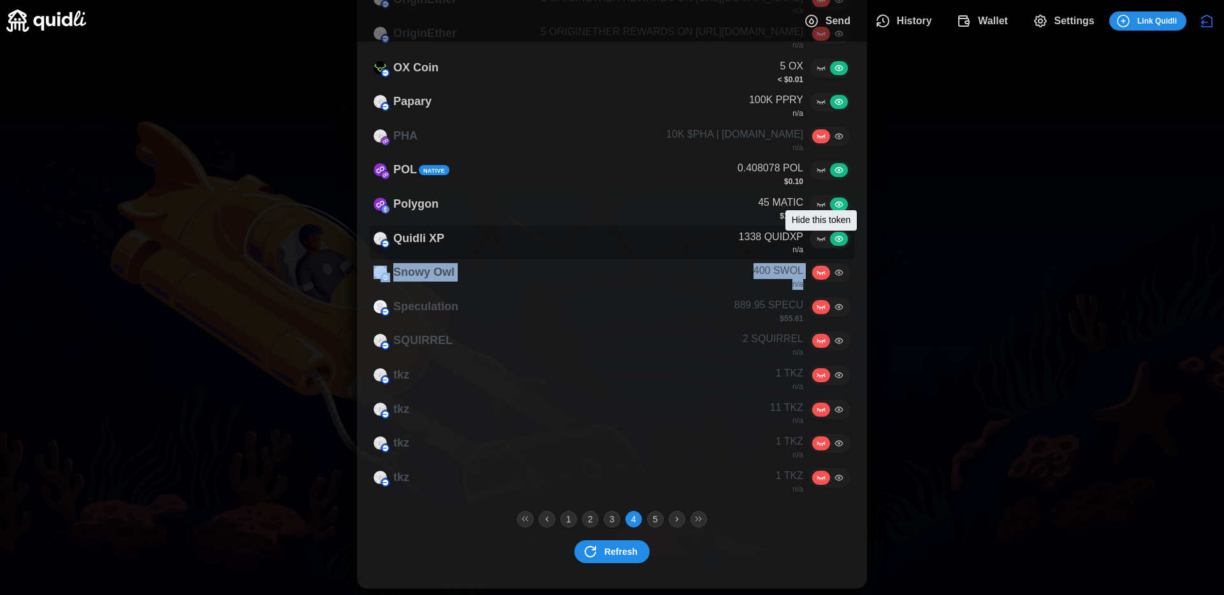
click at [816, 238] on icon at bounding box center [821, 239] width 10 height 10
click at [815, 234] on input "radio" at bounding box center [815, 234] width 0 height 0
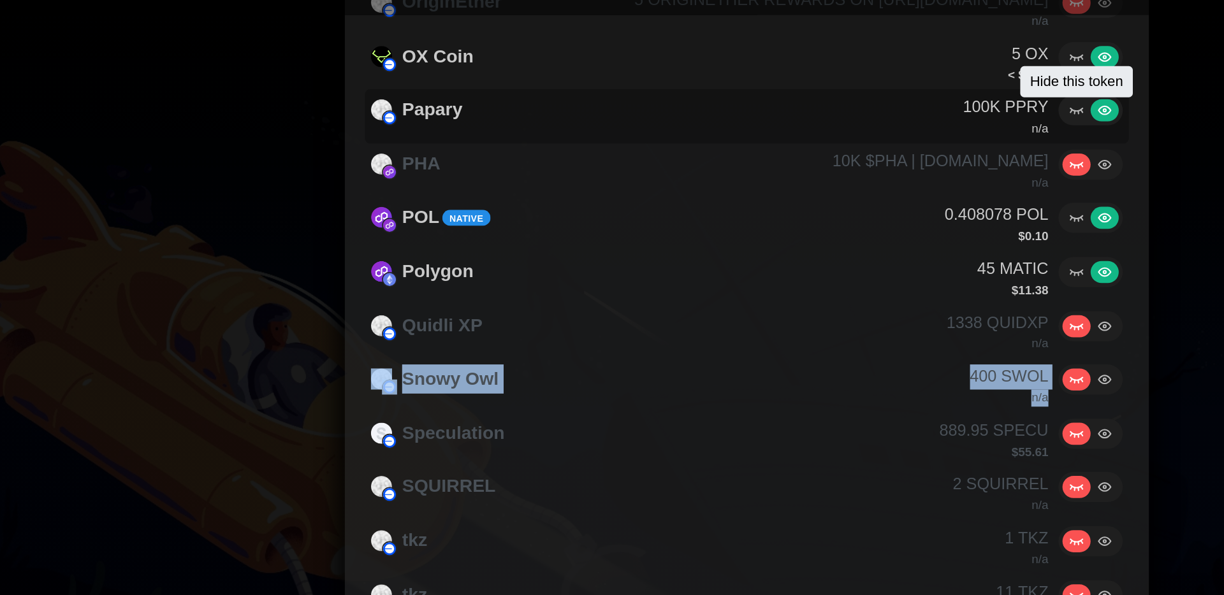
click at [823, 104] on icon at bounding box center [821, 102] width 10 height 10
click at [815, 97] on input "radio" at bounding box center [815, 97] width 0 height 0
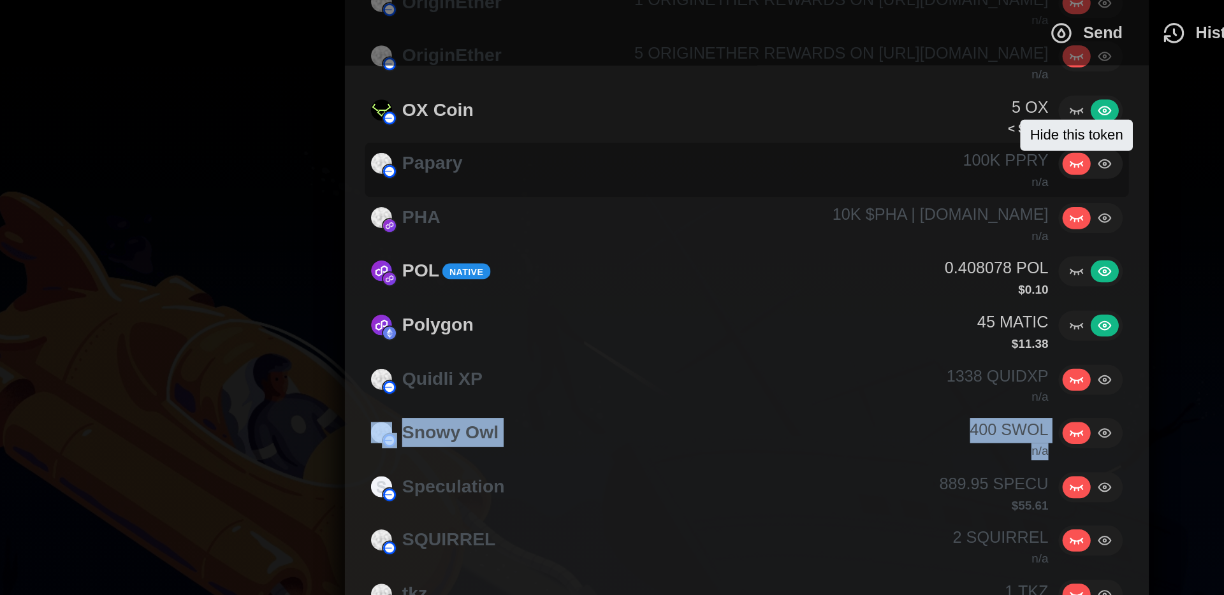
scroll to position [614, 0]
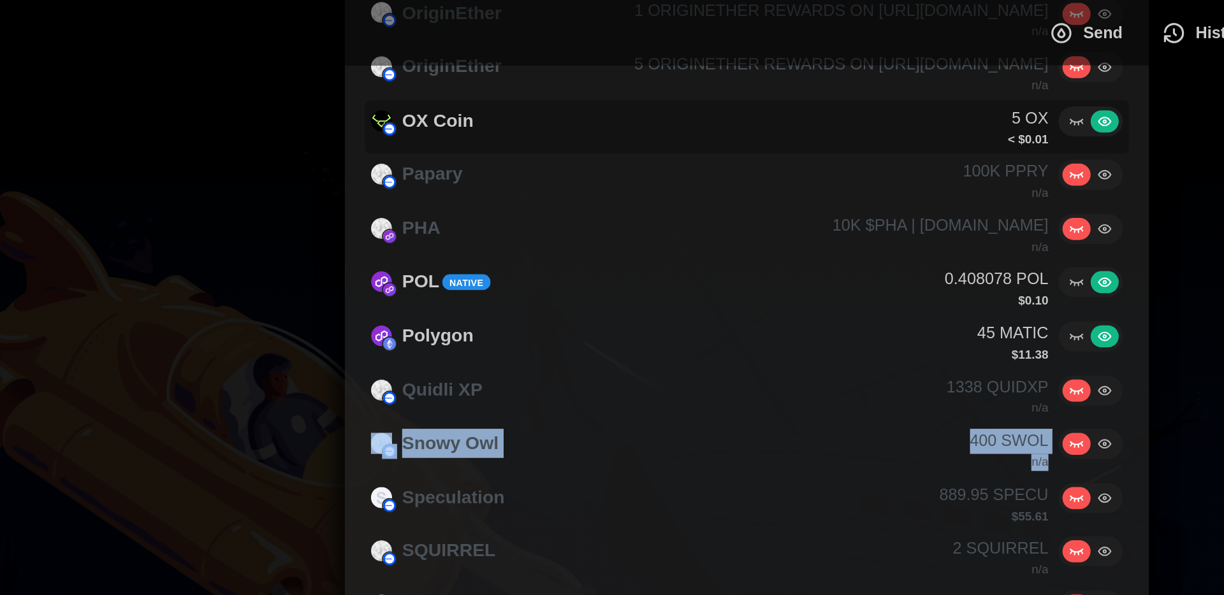
click at [814, 78] on label at bounding box center [821, 77] width 18 height 14
click at [815, 72] on input "radio" at bounding box center [815, 72] width 0 height 0
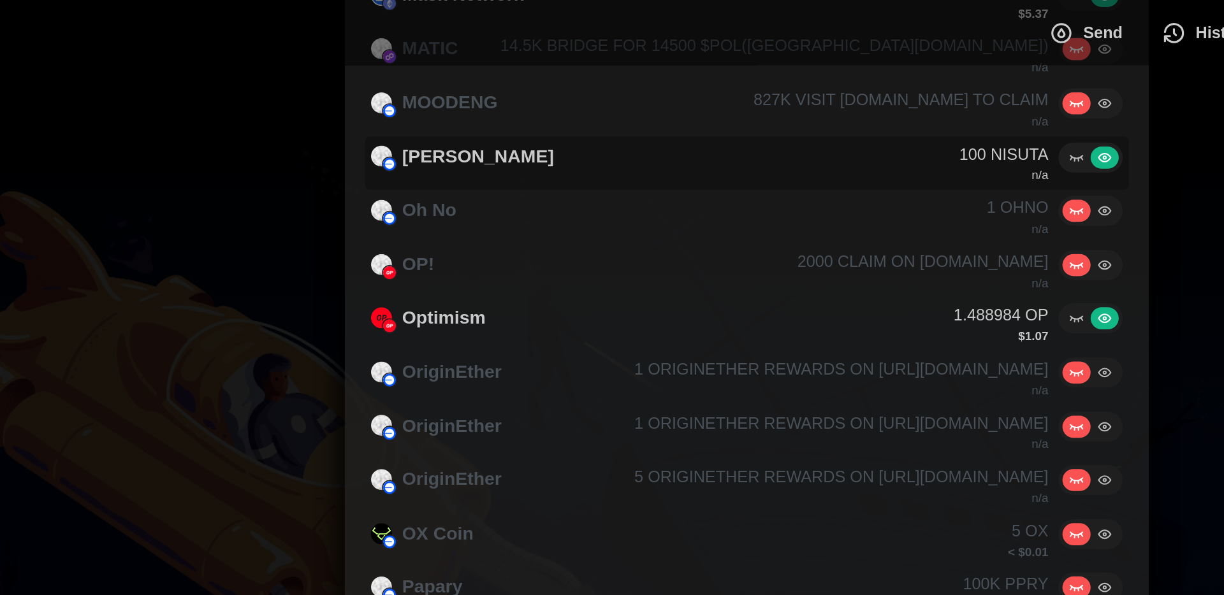
scroll to position [352, 0]
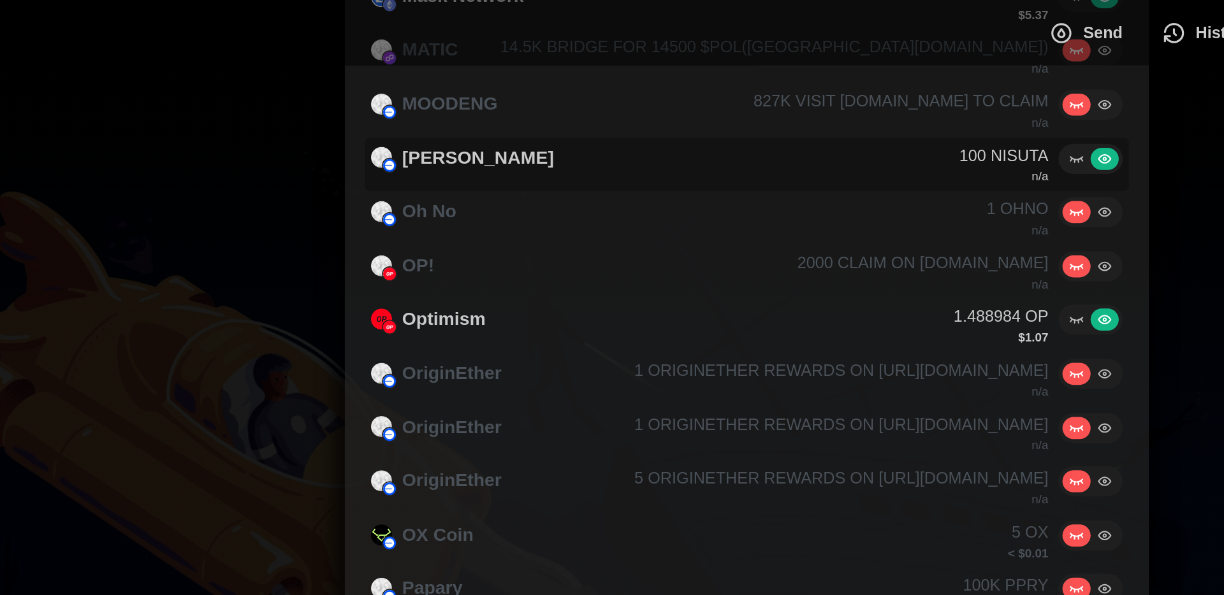
click at [823, 101] on icon at bounding box center [821, 101] width 10 height 10
click at [815, 96] on input "radio" at bounding box center [815, 96] width 0 height 0
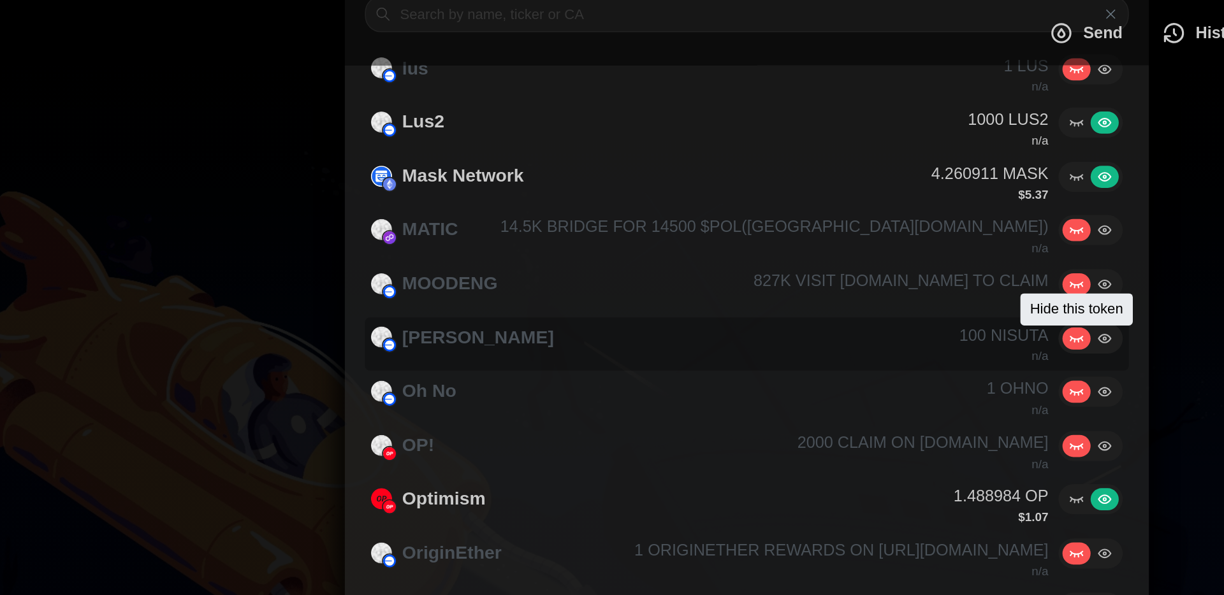
scroll to position [236, 0]
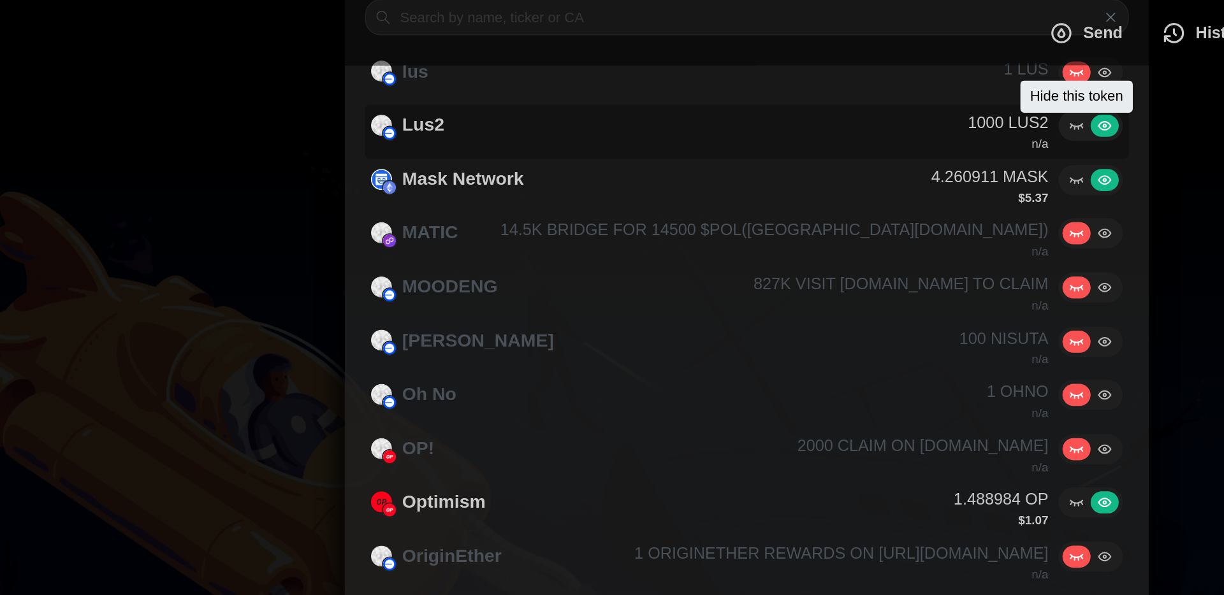
click at [823, 81] on icon at bounding box center [821, 80] width 10 height 10
click at [815, 75] on input "radio" at bounding box center [815, 75] width 0 height 0
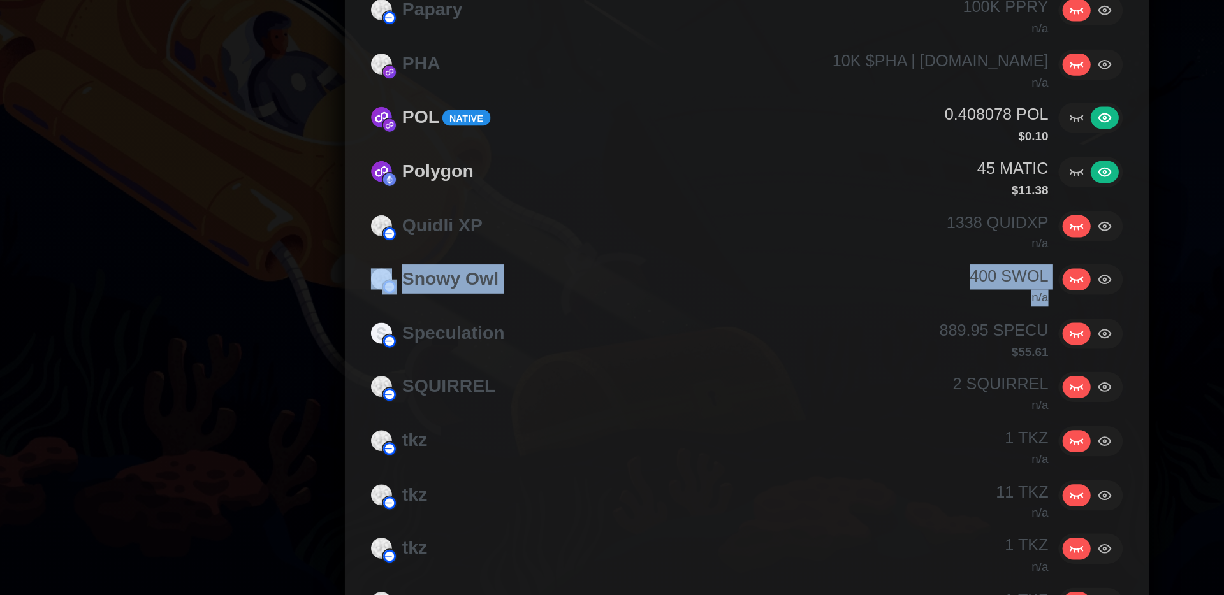
scroll to position [600, 0]
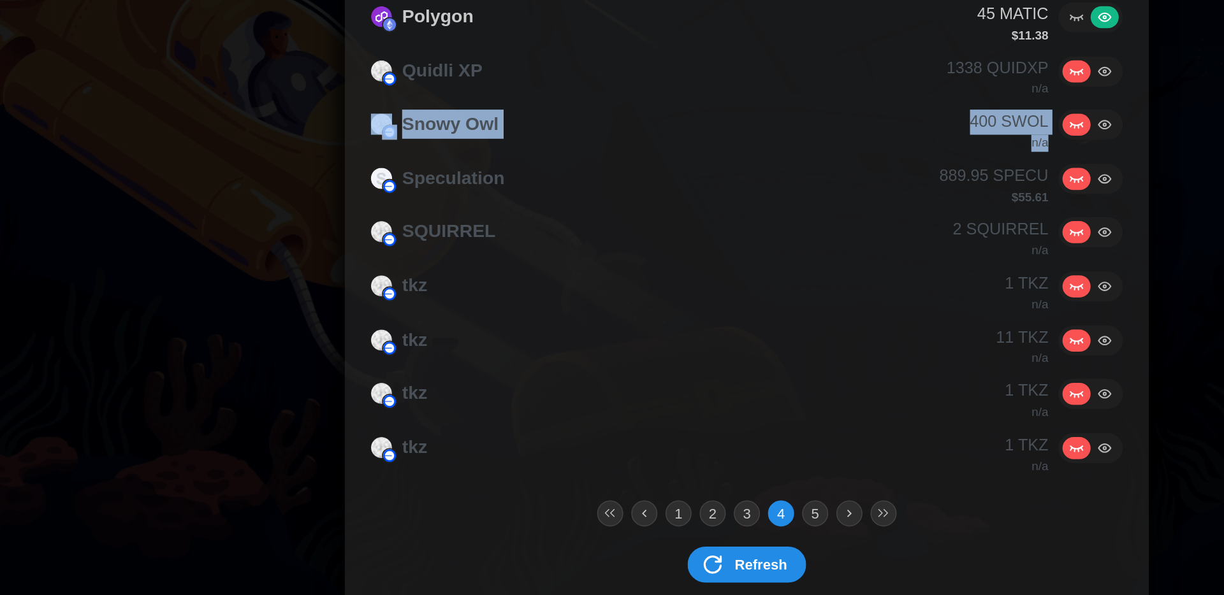
click at [662, 543] on button "5" at bounding box center [655, 543] width 17 height 17
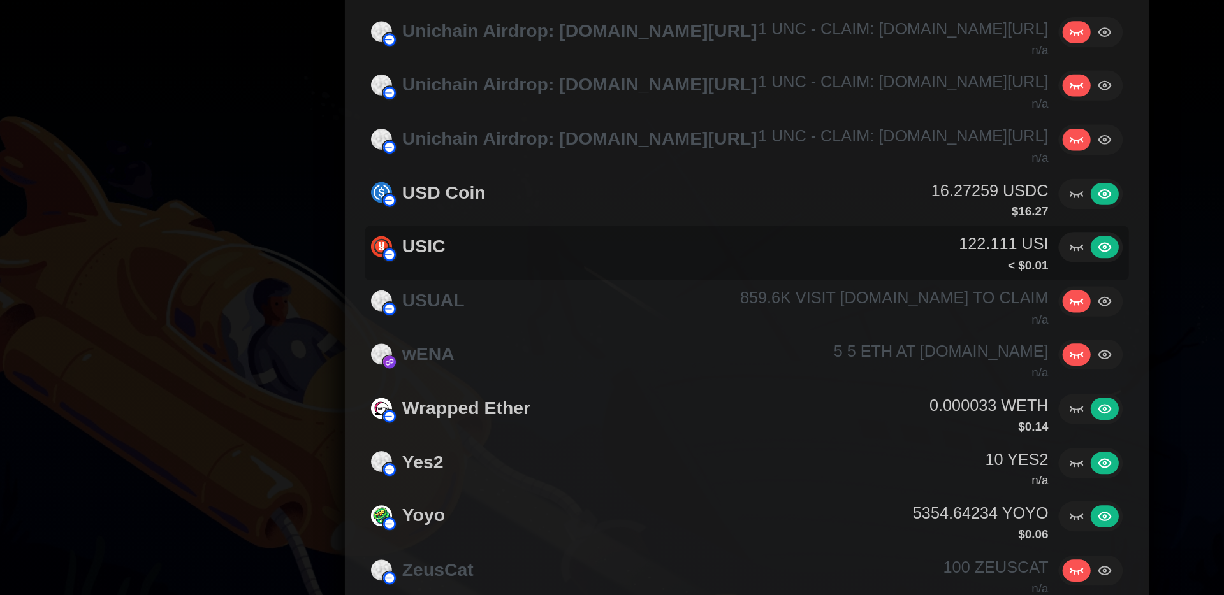
click at [825, 204] on icon at bounding box center [821, 204] width 10 height 10
click at [815, 199] on input "radio" at bounding box center [815, 199] width 0 height 0
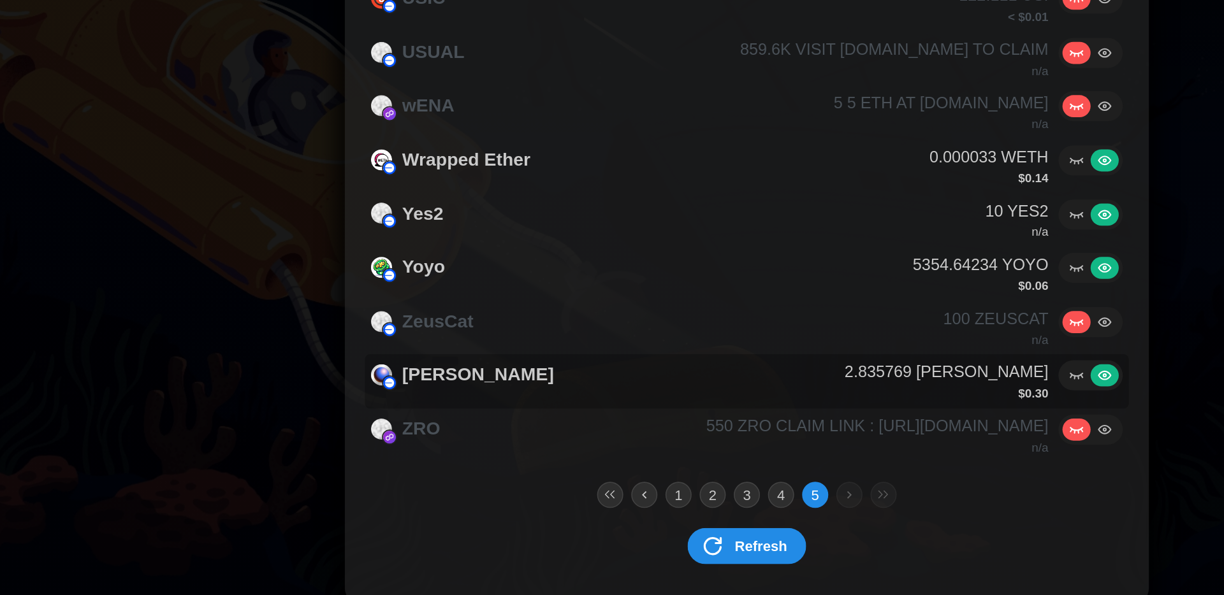
scroll to position [0, 0]
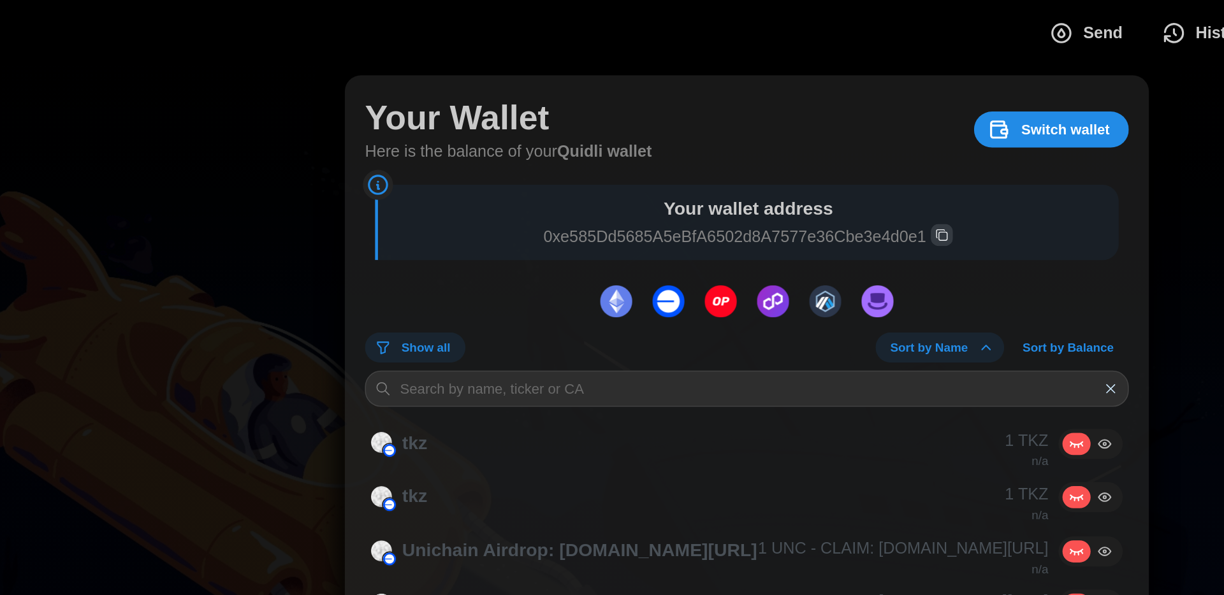
click at [403, 211] on div "Show all" at bounding box center [402, 220] width 64 height 19
click at [404, 217] on span "Show all" at bounding box center [408, 221] width 31 height 18
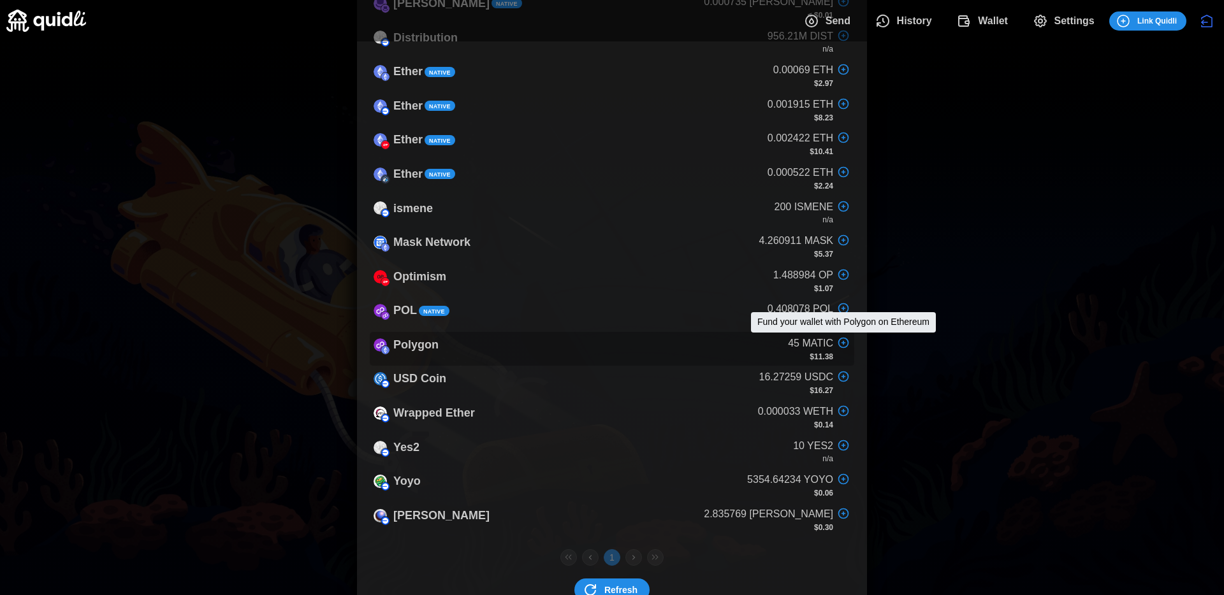
scroll to position [401, 0]
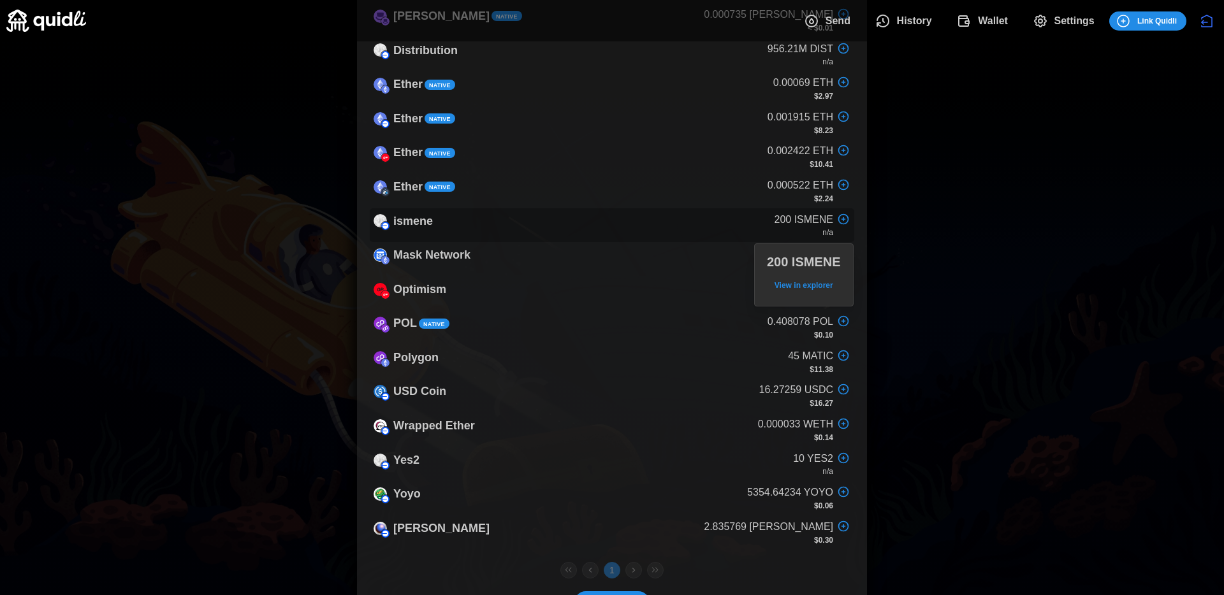
click at [823, 224] on p "200 ISMENE" at bounding box center [803, 220] width 59 height 16
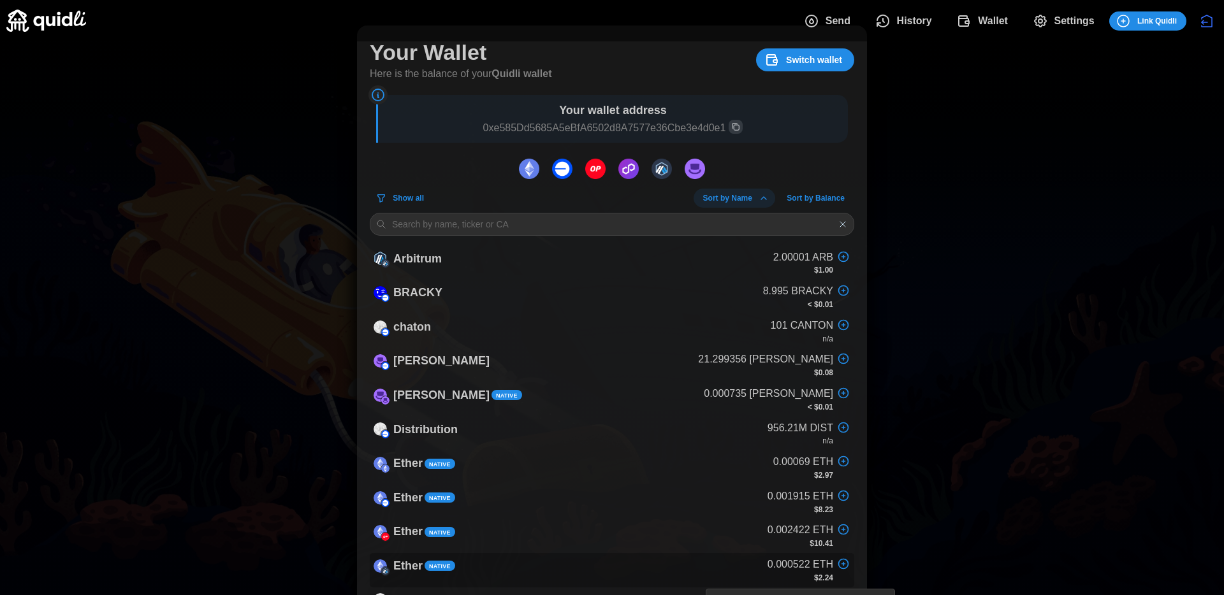
scroll to position [0, 0]
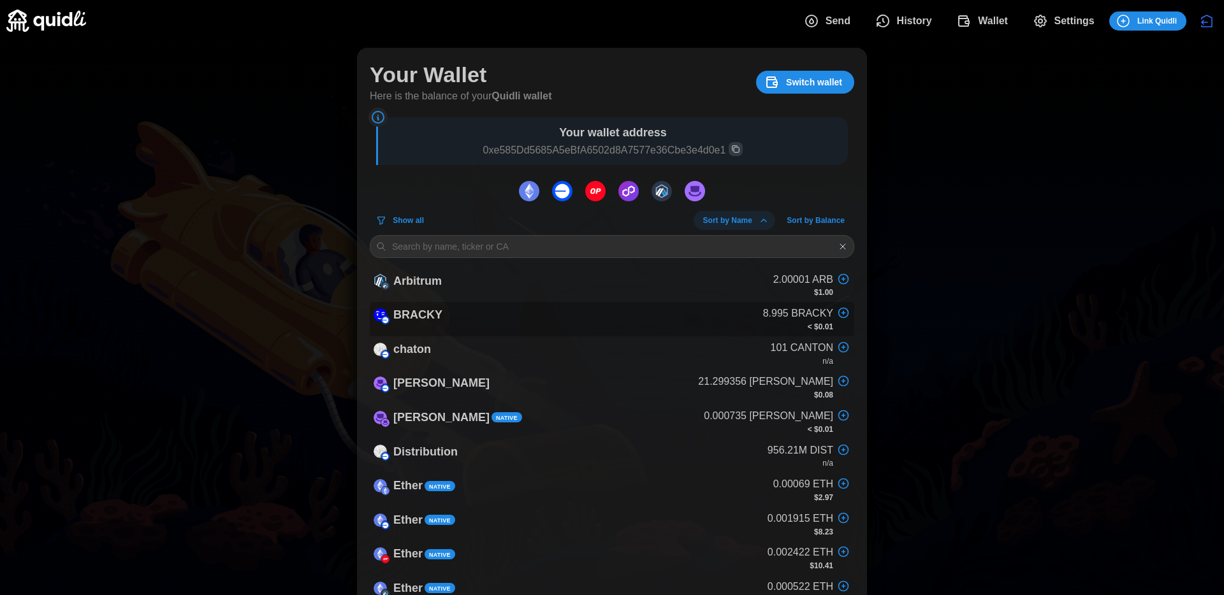
click at [419, 317] on p "BRACKY" at bounding box center [417, 315] width 49 height 18
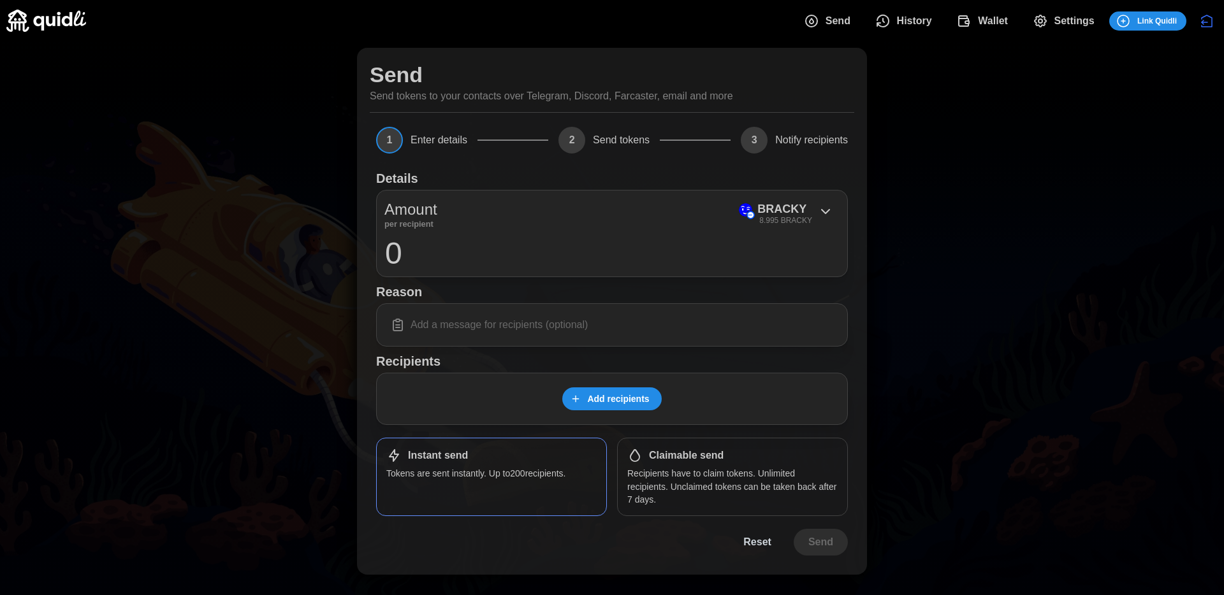
click at [909, 34] on div "Send History Wallet Settings Link Quidli" at bounding box center [611, 20] width 1211 height 41
click at [993, 20] on span "Wallet" at bounding box center [993, 20] width 30 height 25
